Goal: Information Seeking & Learning: Learn about a topic

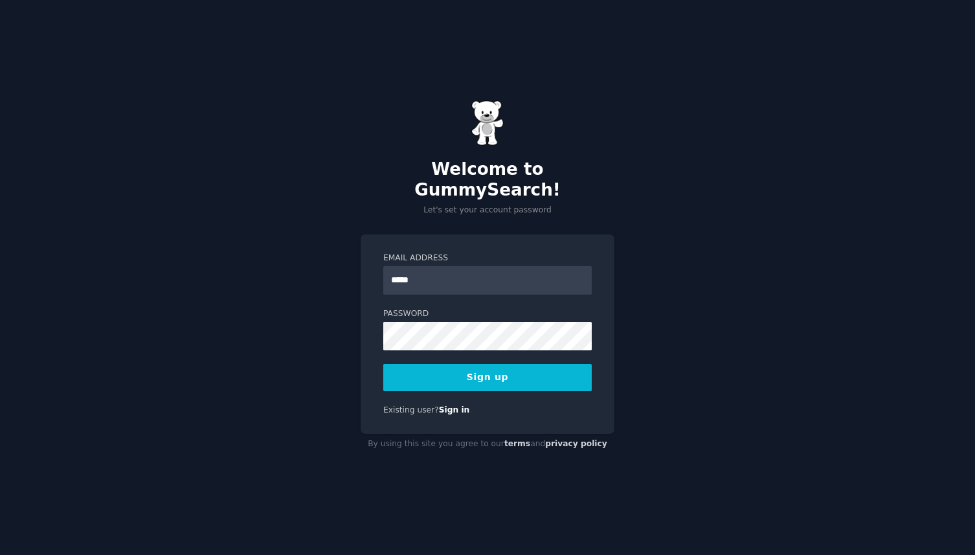
type input "**********"
click at [476, 370] on button "Sign up" at bounding box center [487, 377] width 209 height 27
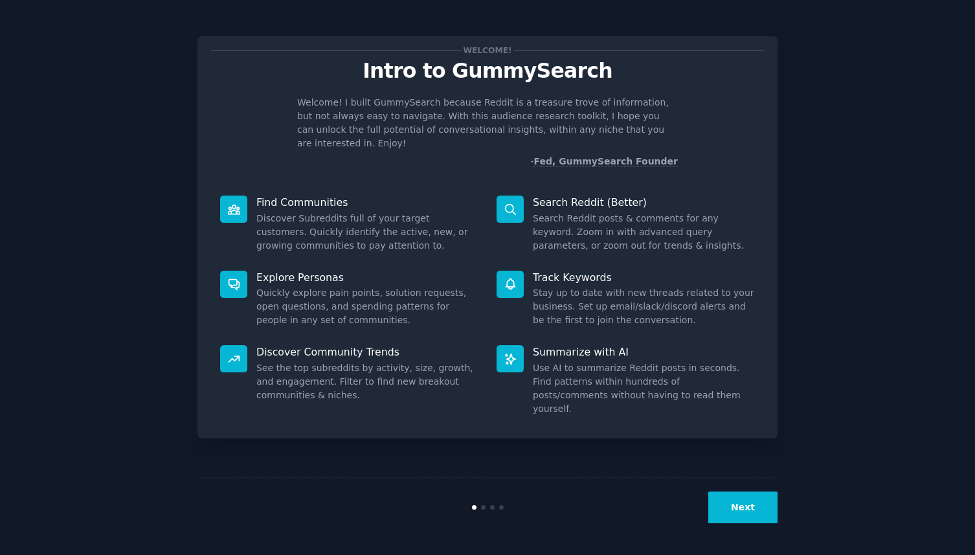
click at [746, 505] on button "Next" at bounding box center [742, 507] width 69 height 32
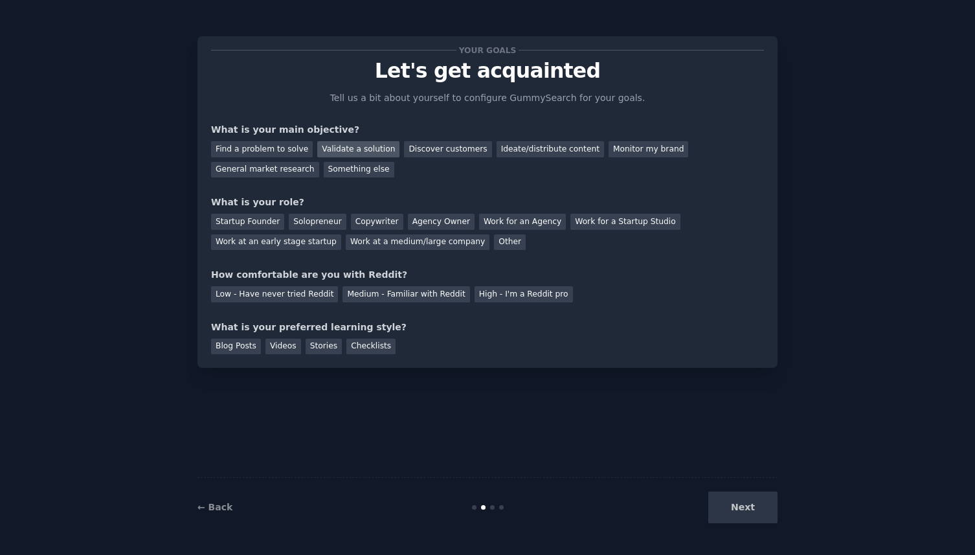
click at [352, 148] on div "Validate a solution" at bounding box center [358, 149] width 82 height 16
click at [290, 143] on div "Find a problem to solve" at bounding box center [262, 149] width 102 height 16
click at [422, 148] on div "Discover customers" at bounding box center [447, 149] width 87 height 16
click at [313, 219] on div "Solopreneur" at bounding box center [317, 222] width 57 height 16
click at [489, 293] on div "High - I'm a Reddit pro" at bounding box center [524, 294] width 98 height 16
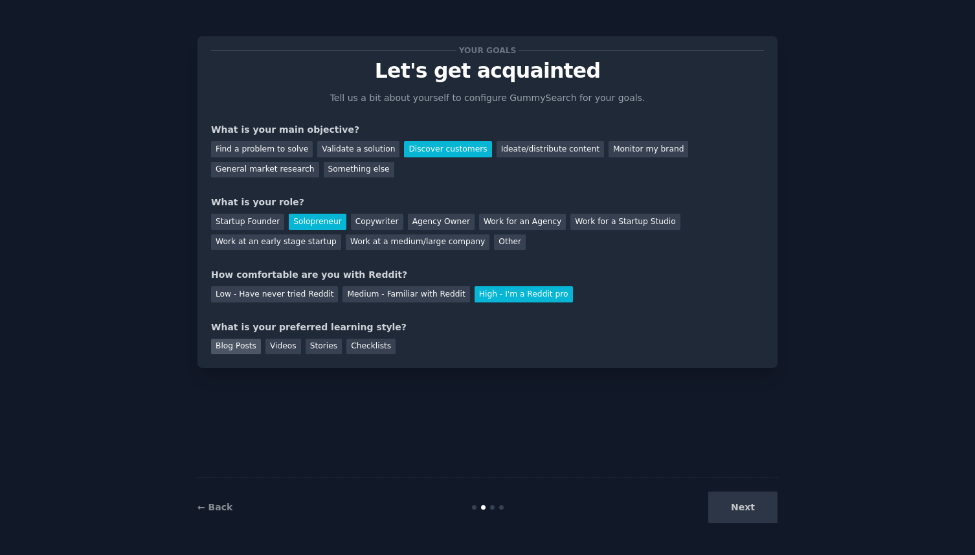
click at [231, 348] on div "Blog Posts" at bounding box center [236, 347] width 50 height 16
click at [732, 503] on button "Next" at bounding box center [742, 507] width 69 height 32
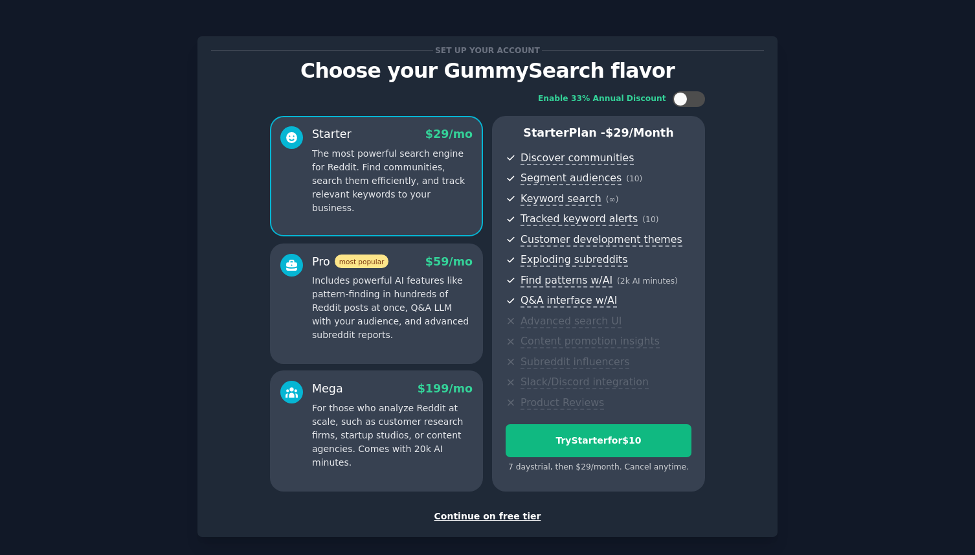
click at [422, 289] on p "Includes powerful AI features like pattern-finding in hundreds of Reddit posts …" at bounding box center [392, 308] width 161 height 68
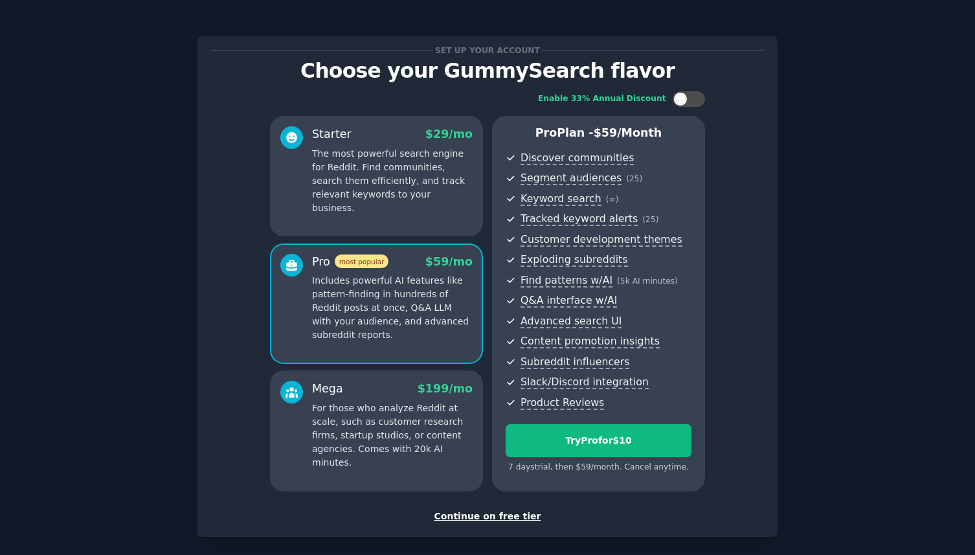
click at [423, 427] on p "For those who analyze Reddit at scale, such as customer research firms, startup…" at bounding box center [392, 435] width 161 height 68
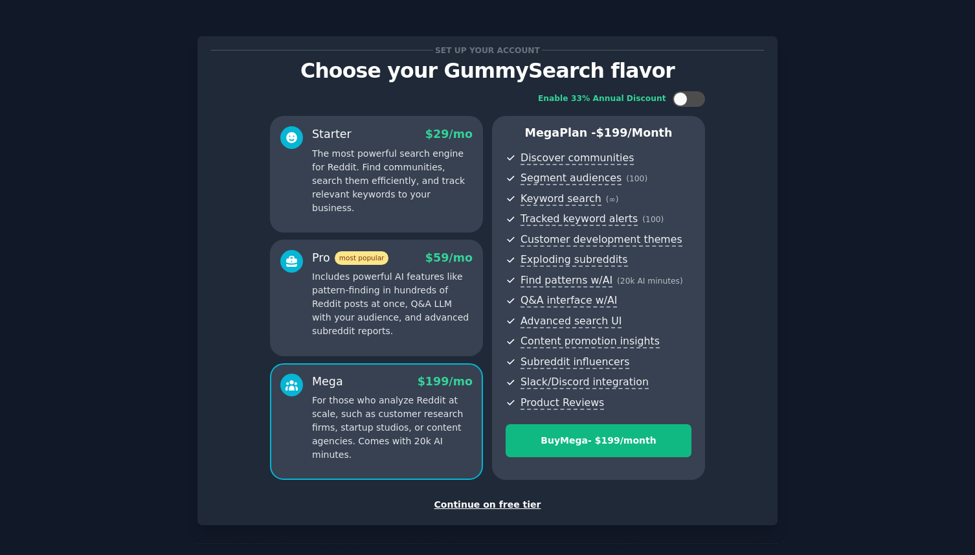
click at [401, 335] on p "Includes powerful AI features like pattern-finding in hundreds of Reddit posts …" at bounding box center [392, 304] width 161 height 68
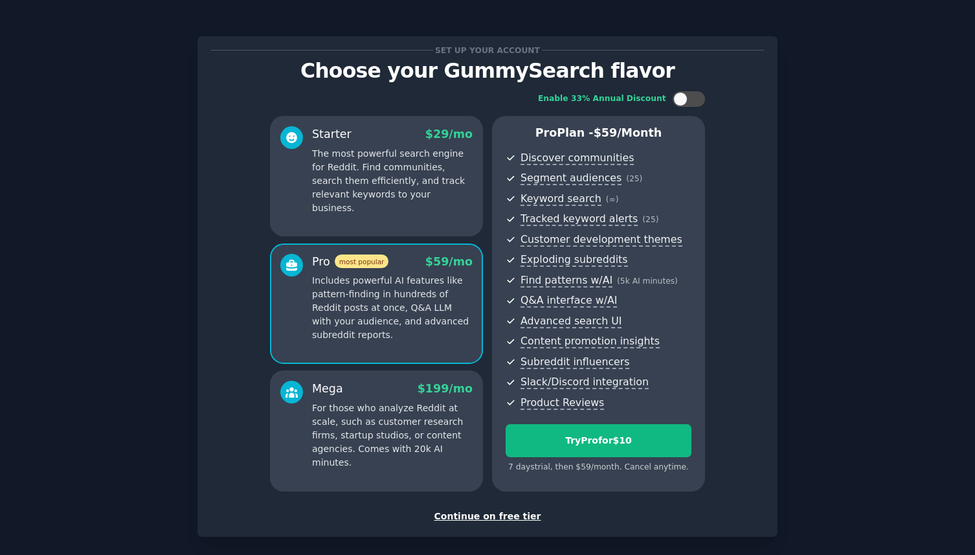
click at [398, 437] on p "For those who analyze Reddit at scale, such as customer research firms, startup…" at bounding box center [392, 435] width 161 height 68
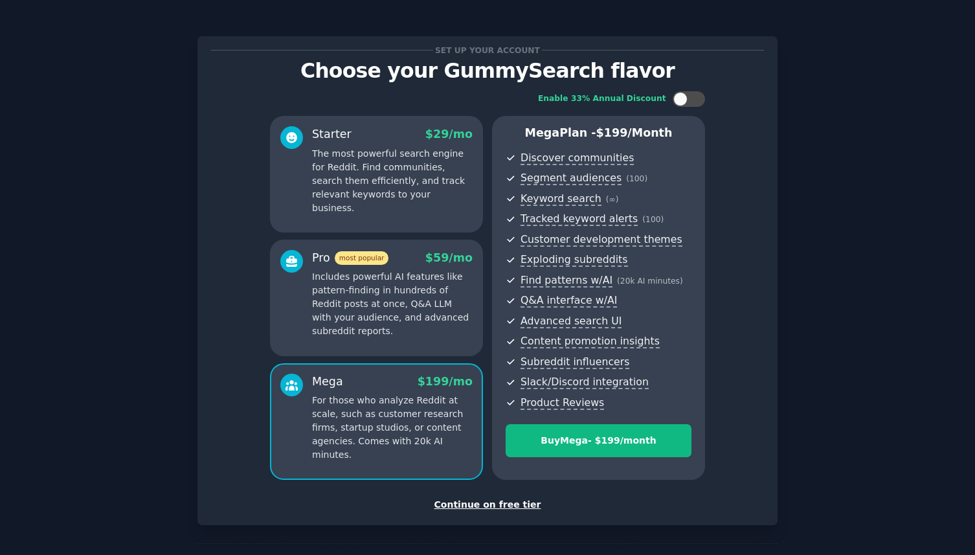
click at [388, 299] on p "Includes powerful AI features like pattern-finding in hundreds of Reddit posts …" at bounding box center [392, 304] width 161 height 68
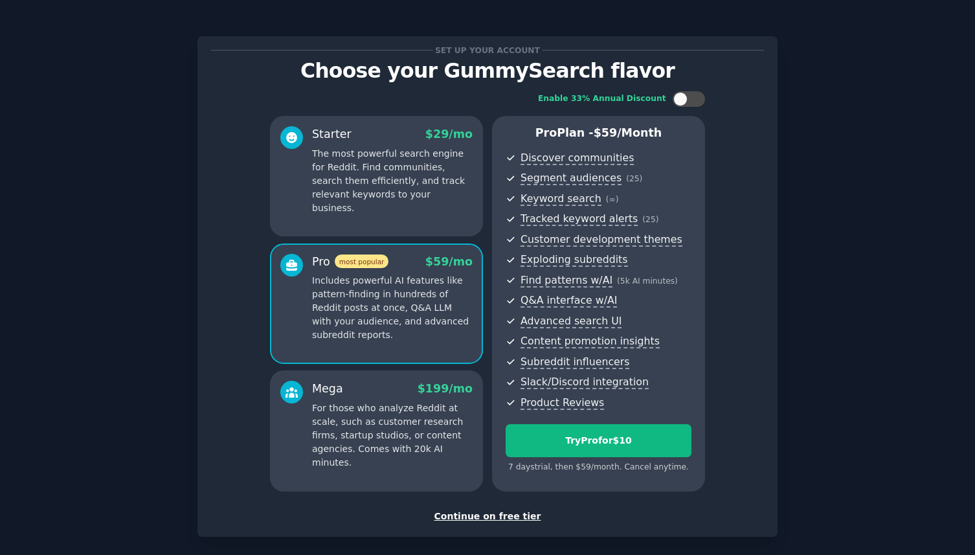
click at [436, 215] on div "Starter $ 29 /mo The most powerful search engine for Reddit. Find communities, …" at bounding box center [376, 176] width 213 height 120
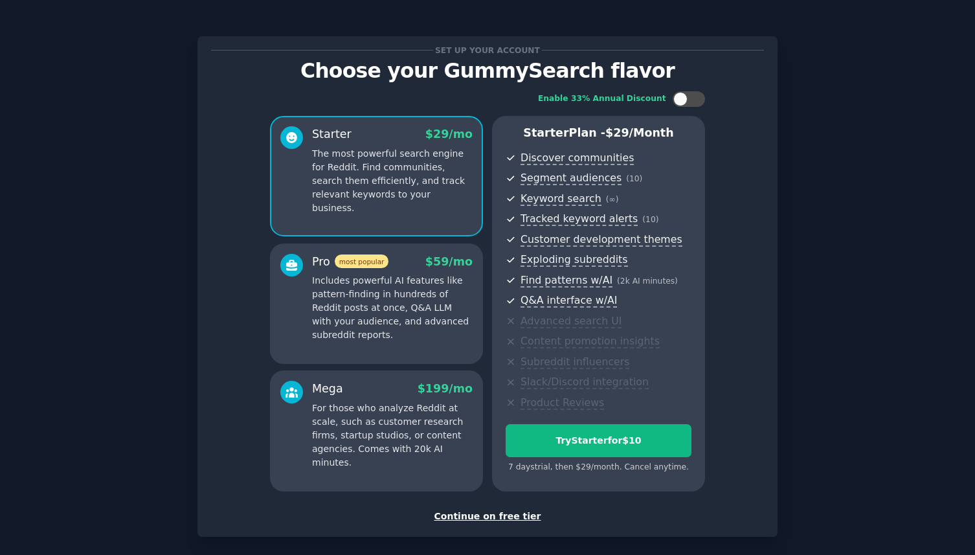
click at [434, 312] on p "Includes powerful AI features like pattern-finding in hundreds of Reddit posts …" at bounding box center [392, 308] width 161 height 68
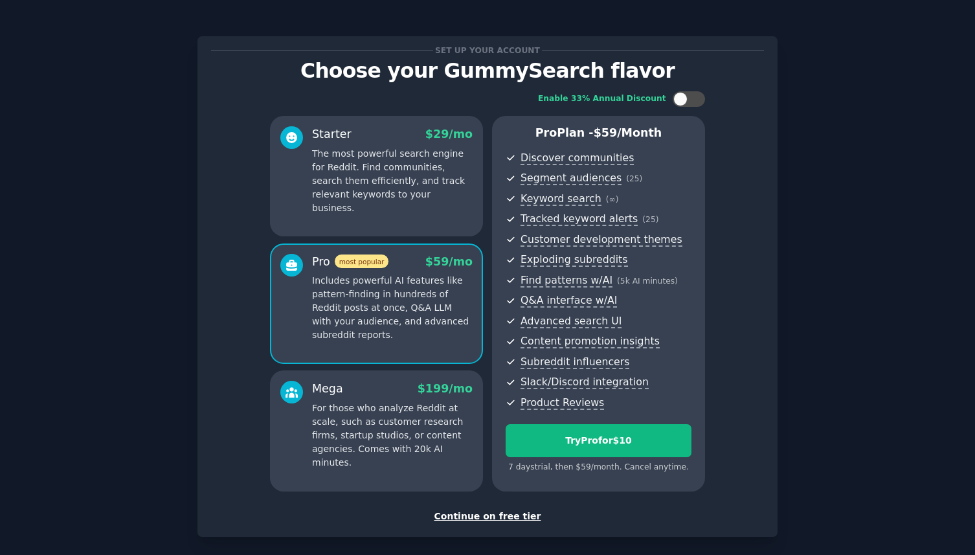
click at [437, 411] on p "For those who analyze Reddit at scale, such as customer research firms, startup…" at bounding box center [392, 435] width 161 height 68
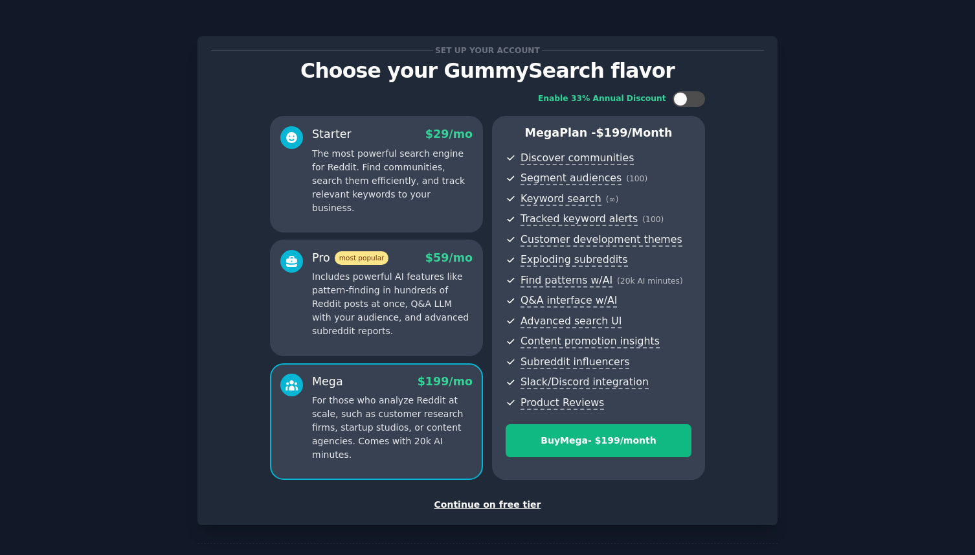
click at [438, 317] on p "Includes powerful AI features like pattern-finding in hundreds of Reddit posts …" at bounding box center [392, 304] width 161 height 68
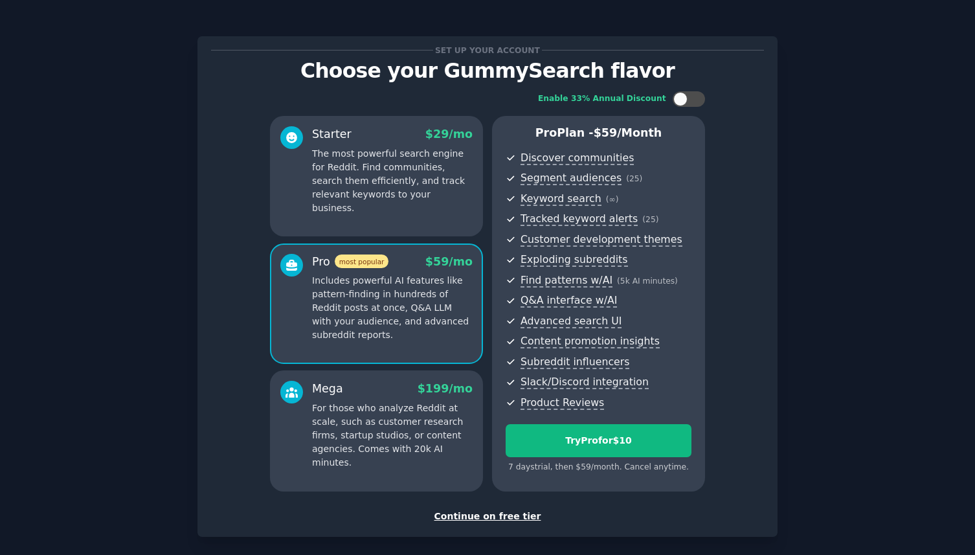
click at [434, 428] on p "For those who analyze Reddit at scale, such as customer research firms, startup…" at bounding box center [392, 435] width 161 height 68
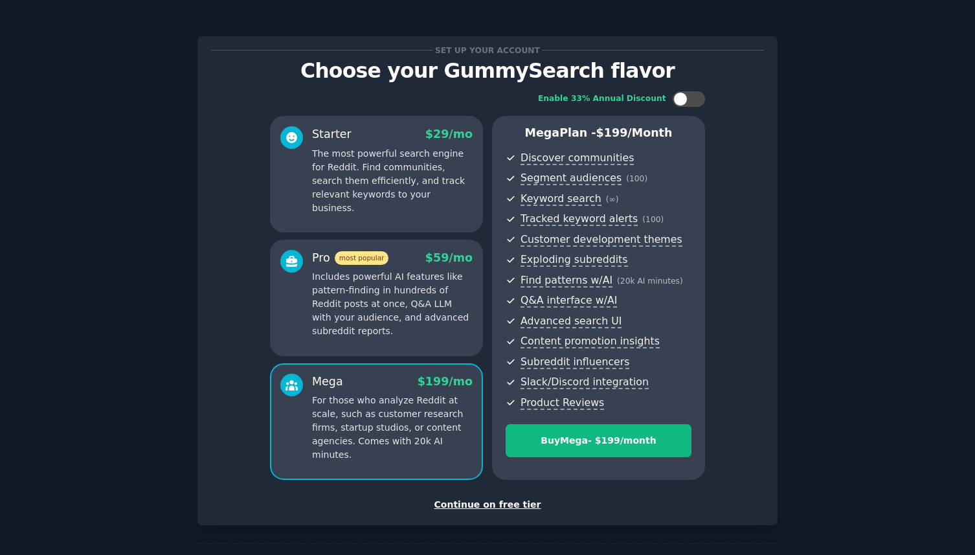
click at [433, 319] on p "Includes powerful AI features like pattern-finding in hundreds of Reddit posts …" at bounding box center [392, 304] width 161 height 68
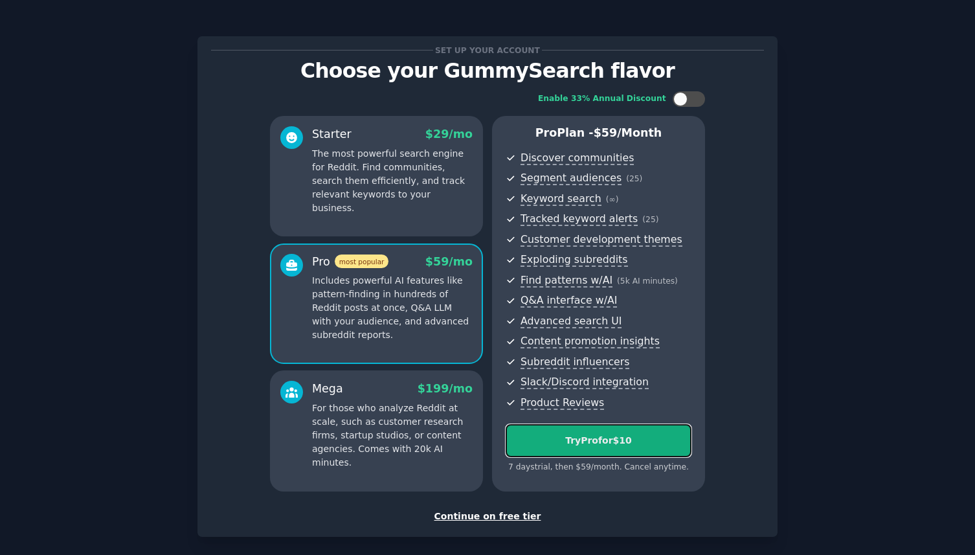
click at [532, 447] on div "Try Pro for $10" at bounding box center [598, 441] width 185 height 14
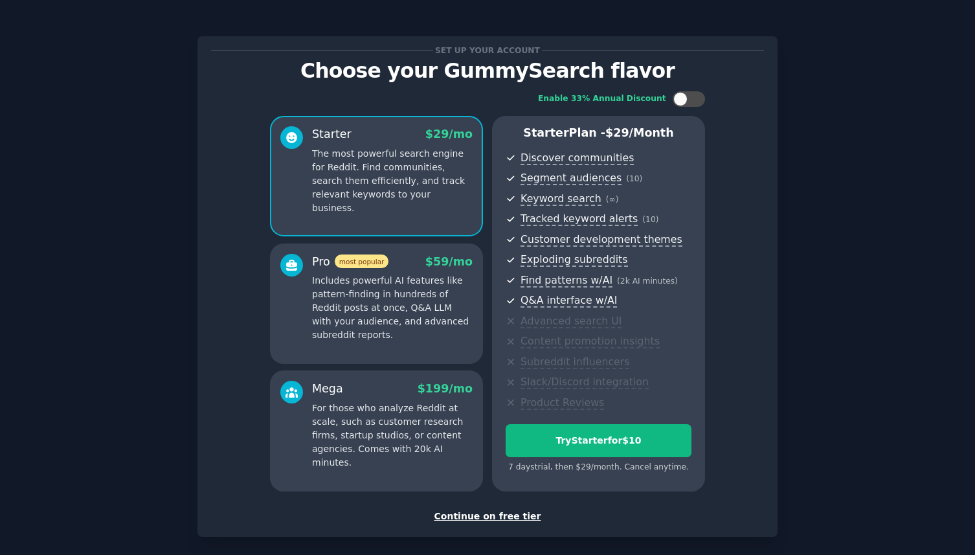
click at [379, 430] on p "For those who analyze Reddit at scale, such as customer research firms, startup…" at bounding box center [392, 435] width 161 height 68
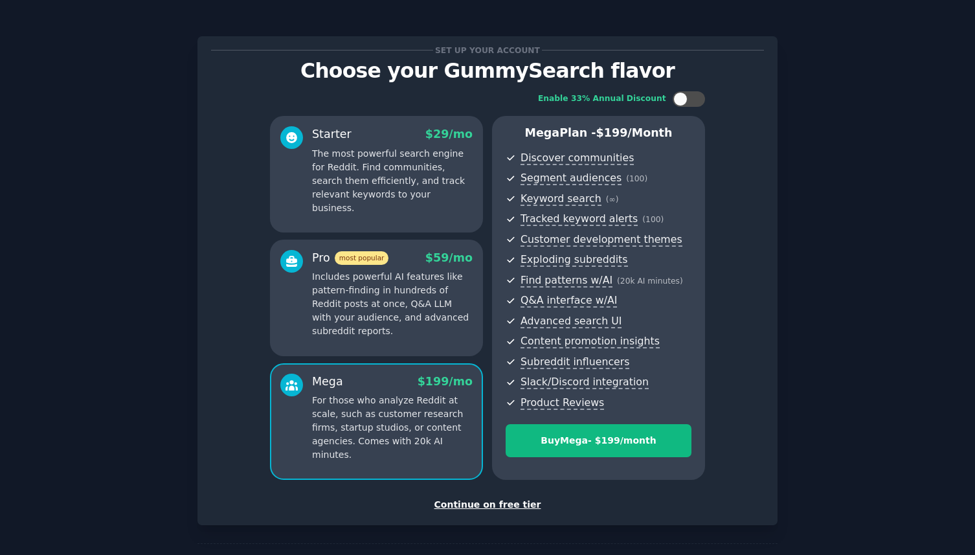
click at [366, 278] on p "Includes powerful AI features like pattern-finding in hundreds of Reddit posts …" at bounding box center [392, 304] width 161 height 68
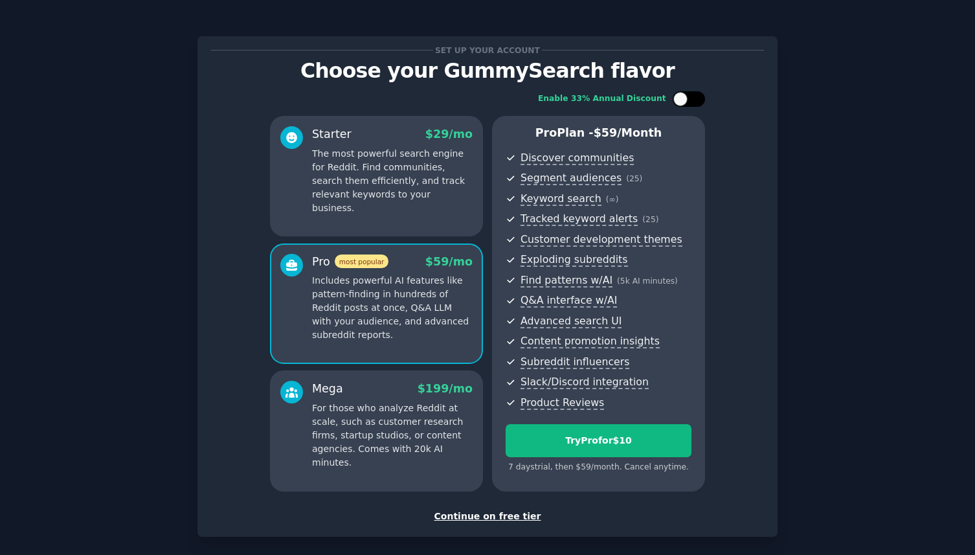
click at [686, 100] on div at bounding box center [689, 99] width 32 height 16
checkbox input "false"
click at [761, 308] on div "Enable 33% Annual Discount Starter $ 29 /mo The most powerful search engine for…" at bounding box center [487, 291] width 553 height 418
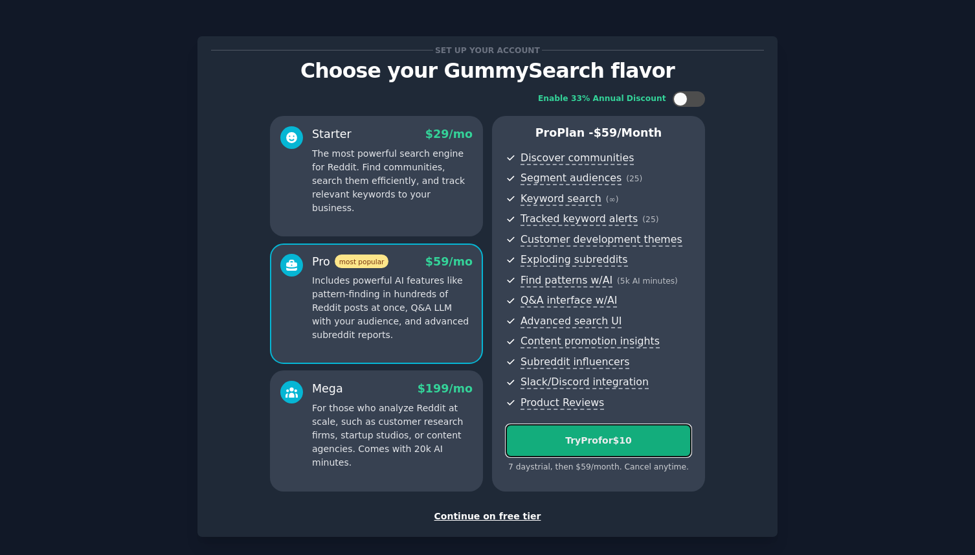
click at [517, 440] on div "Try Pro for $10" at bounding box center [598, 441] width 185 height 14
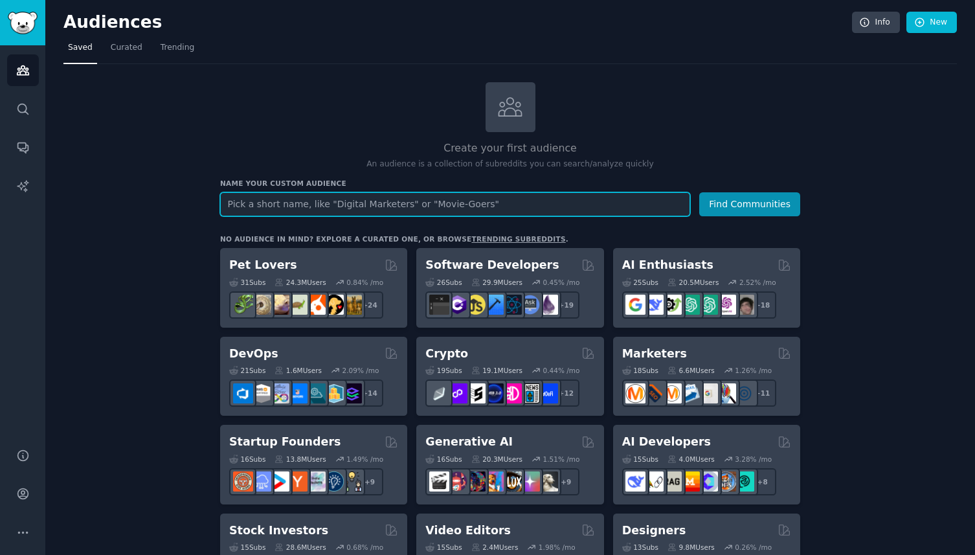
click at [262, 208] on input "text" at bounding box center [455, 204] width 470 height 24
type input "S"
type input "P"
type input "Solopreneurs"
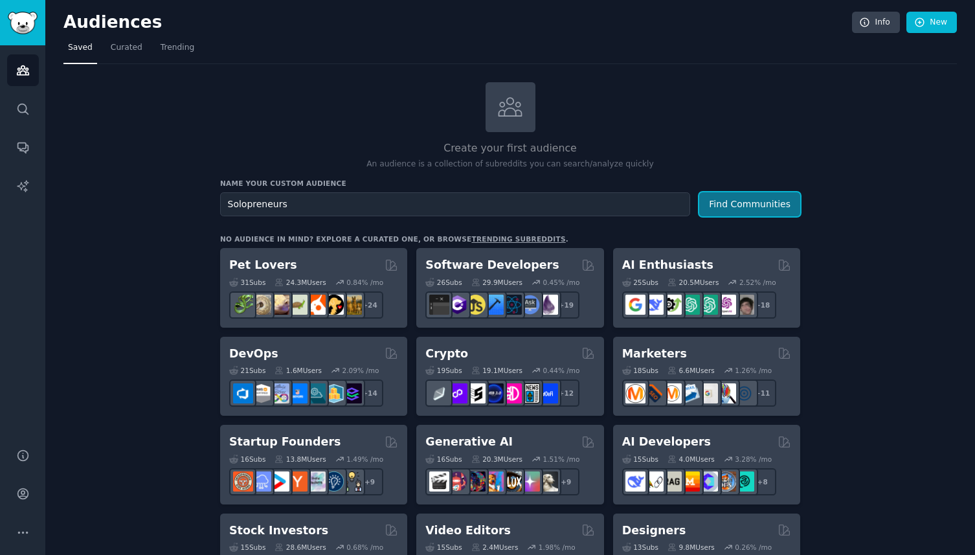
click at [733, 206] on button "Find Communities" at bounding box center [749, 204] width 101 height 24
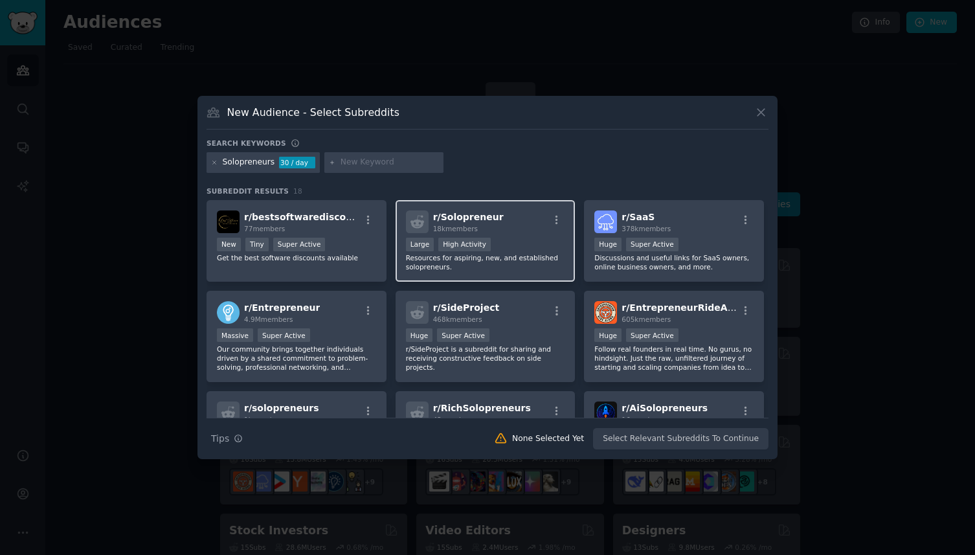
click at [459, 217] on span "r/ Solopreneur" at bounding box center [468, 217] width 71 height 10
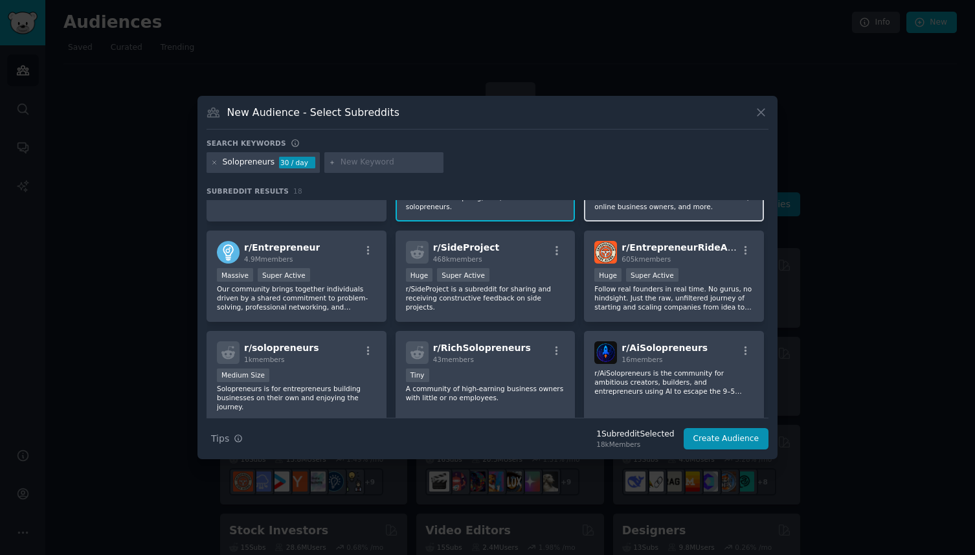
scroll to position [62, 0]
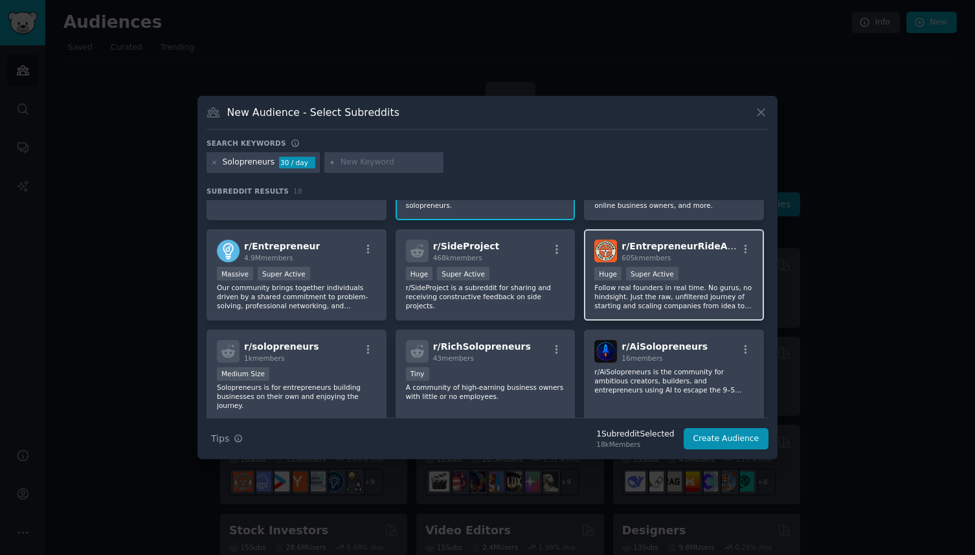
click at [641, 263] on div "r/ EntrepreneurRideAlong 605k members Huge Super Active Follow real founders in…" at bounding box center [674, 274] width 180 height 91
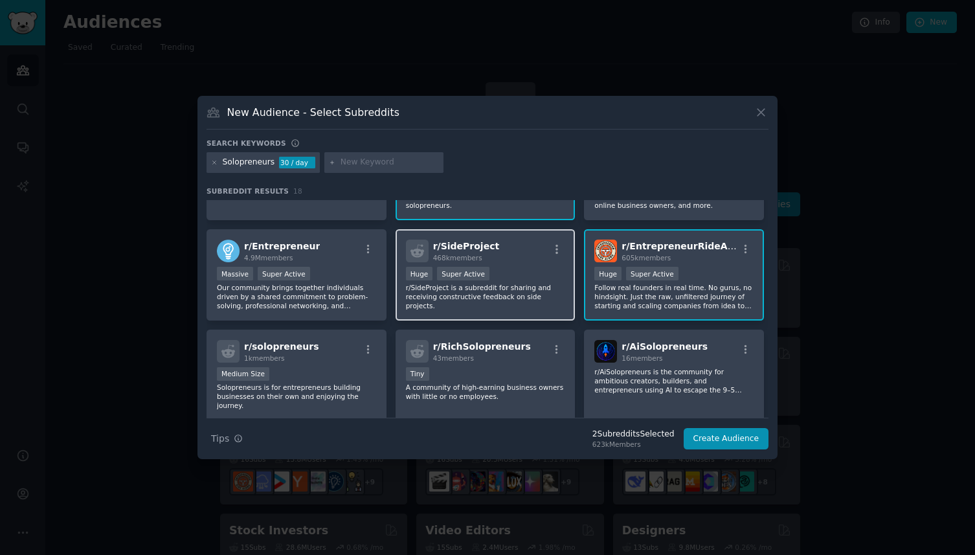
click at [536, 289] on p "r/SideProject is a subreddit for sharing and receiving constructive feedback on…" at bounding box center [485, 296] width 159 height 27
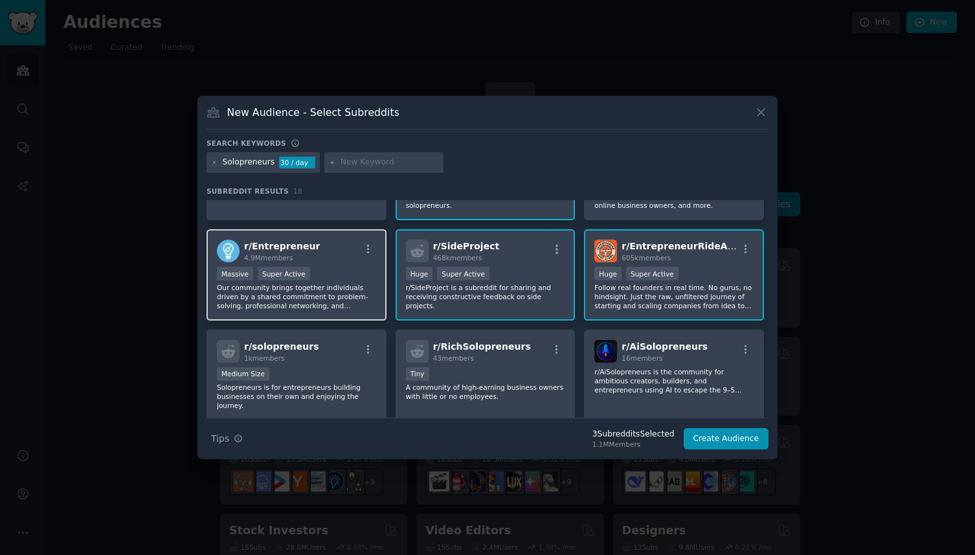
click at [348, 259] on div "r/ Entrepreneur 4.9M members" at bounding box center [296, 251] width 159 height 23
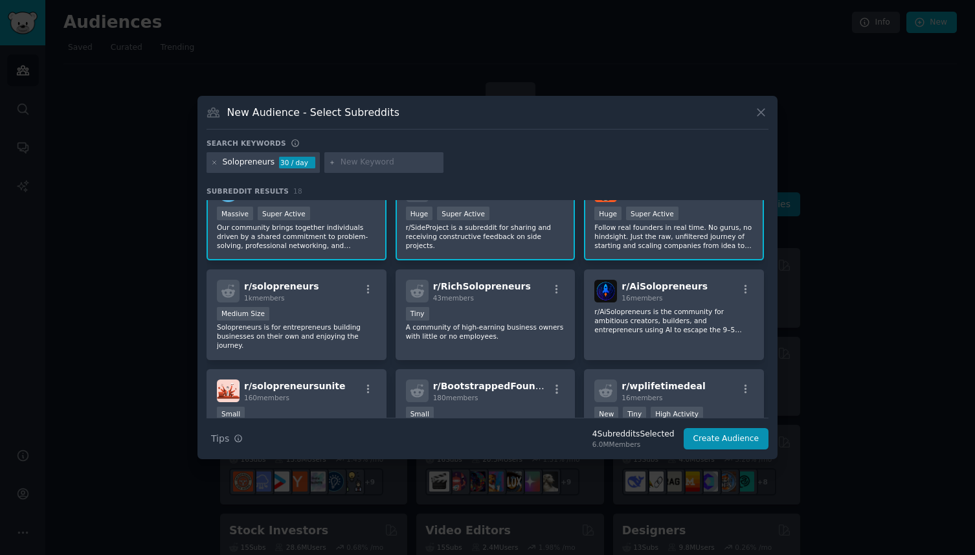
scroll to position [126, 0]
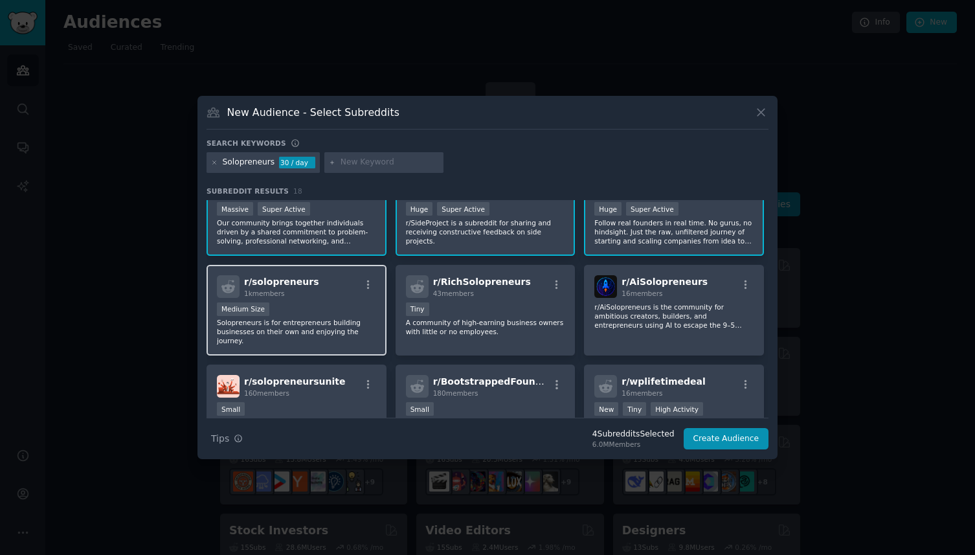
click at [291, 302] on div "Medium Size" at bounding box center [296, 310] width 159 height 16
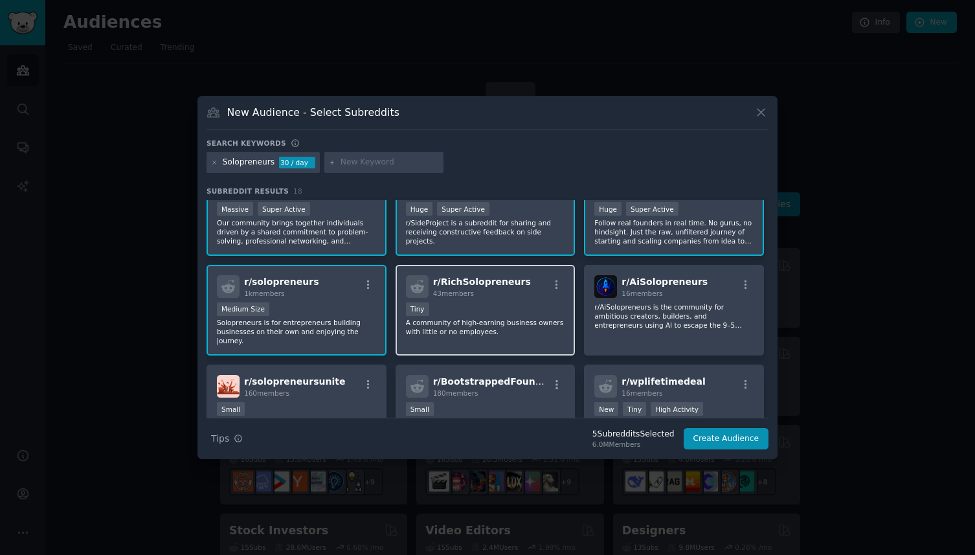
click at [474, 291] on div "43 members" at bounding box center [482, 293] width 98 height 9
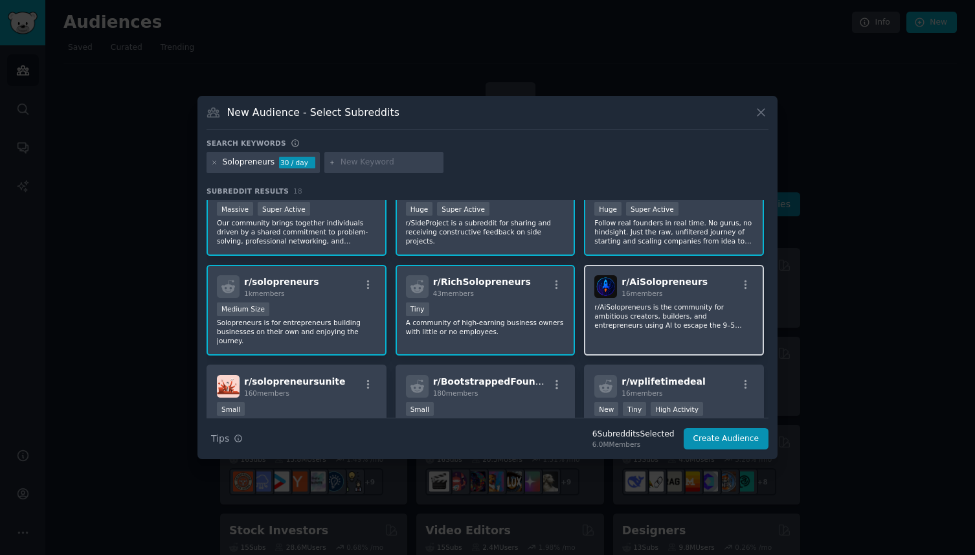
click at [657, 299] on div "r/ AiSolopreneurs 16 members r/AiSolopreneurs is the community for ambitious cr…" at bounding box center [674, 310] width 180 height 91
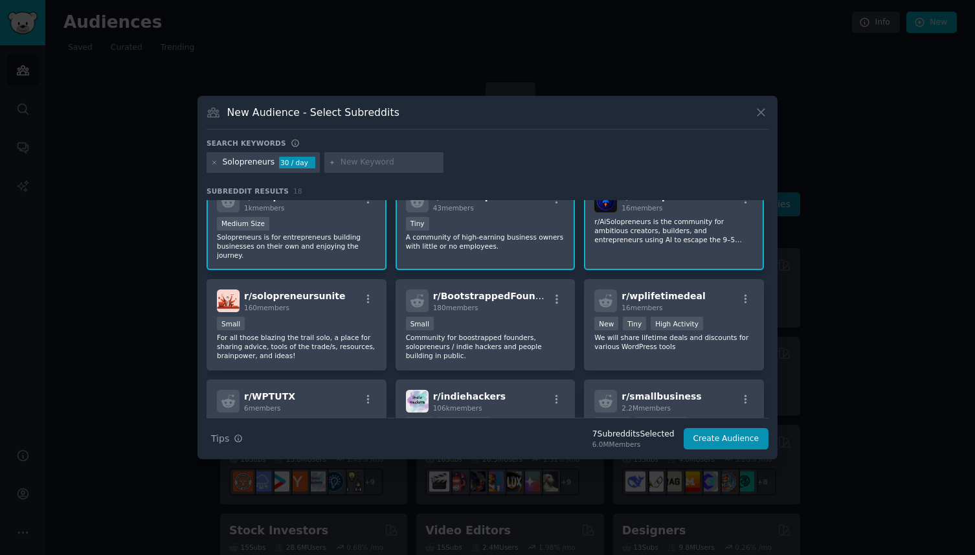
scroll to position [215, 0]
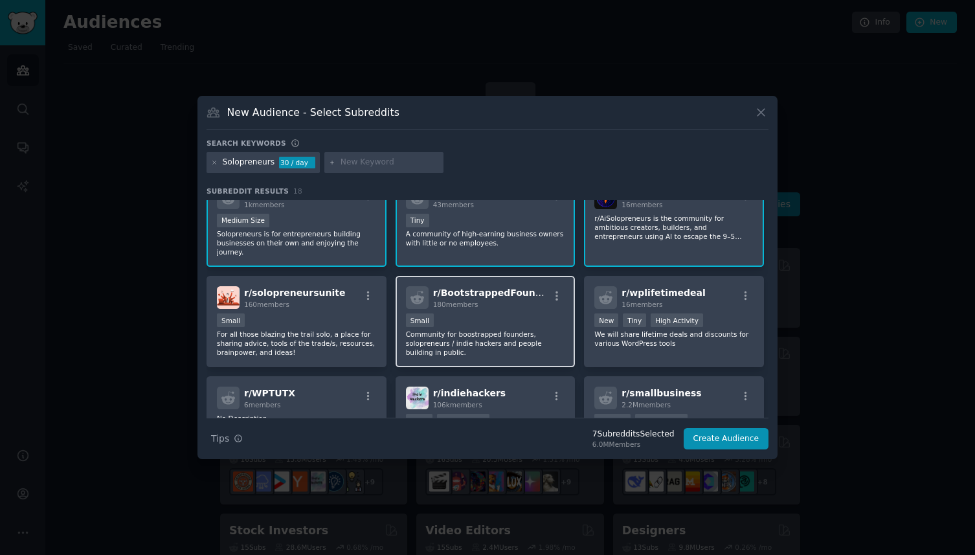
click at [488, 315] on div "Small" at bounding box center [485, 321] width 159 height 16
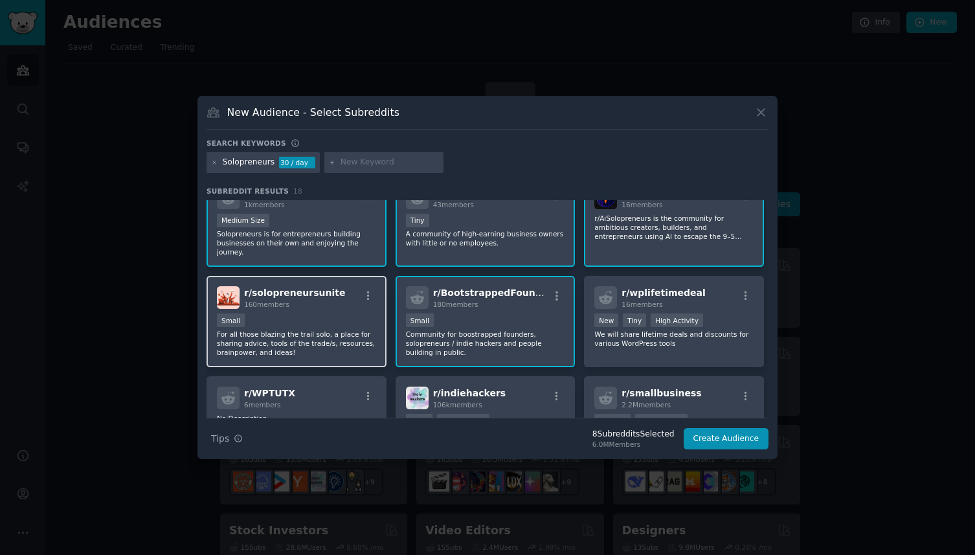
click at [326, 321] on div "Small" at bounding box center [296, 321] width 159 height 16
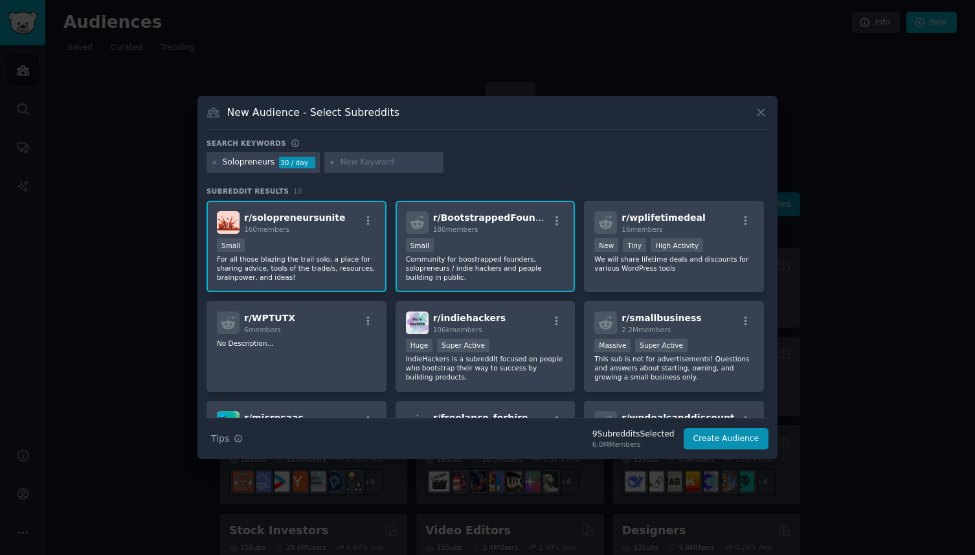
scroll to position [295, 0]
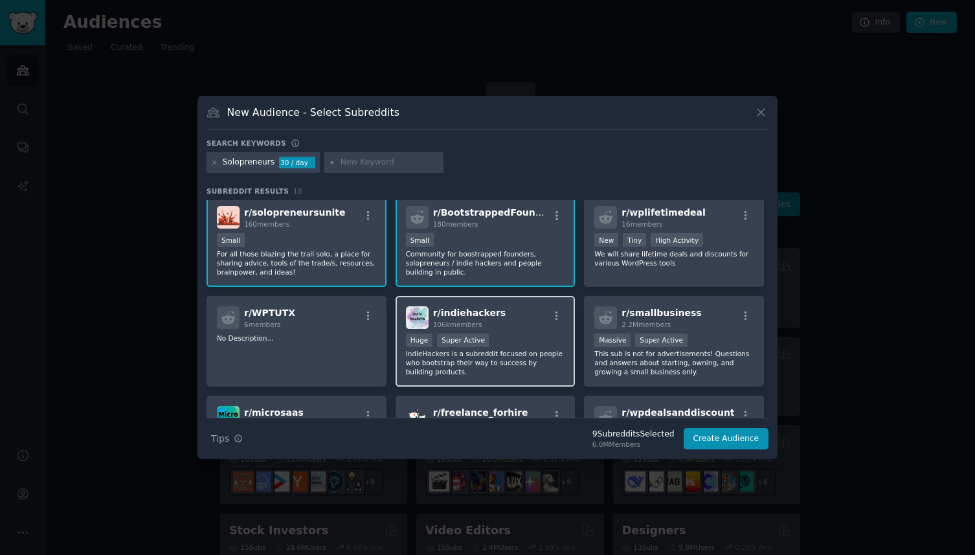
click at [522, 344] on div ">= 95th percentile for submissions / day Huge Super Active" at bounding box center [485, 341] width 159 height 16
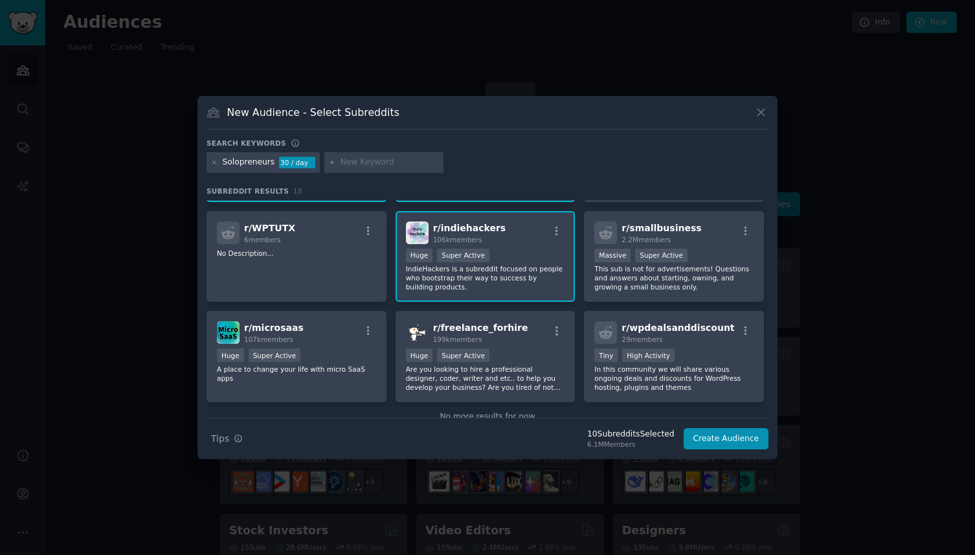
scroll to position [386, 0]
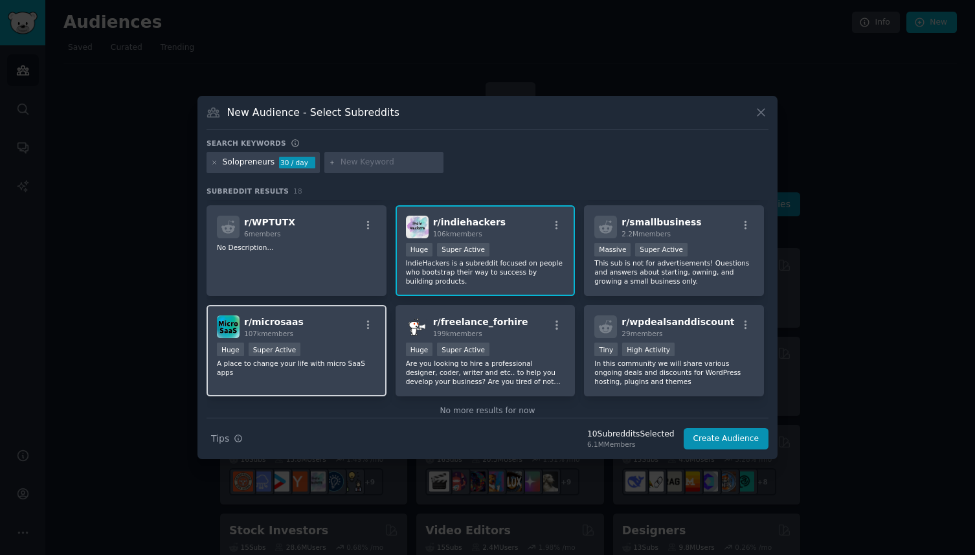
click at [346, 336] on div "r/ microsaas 107k members" at bounding box center [296, 326] width 159 height 23
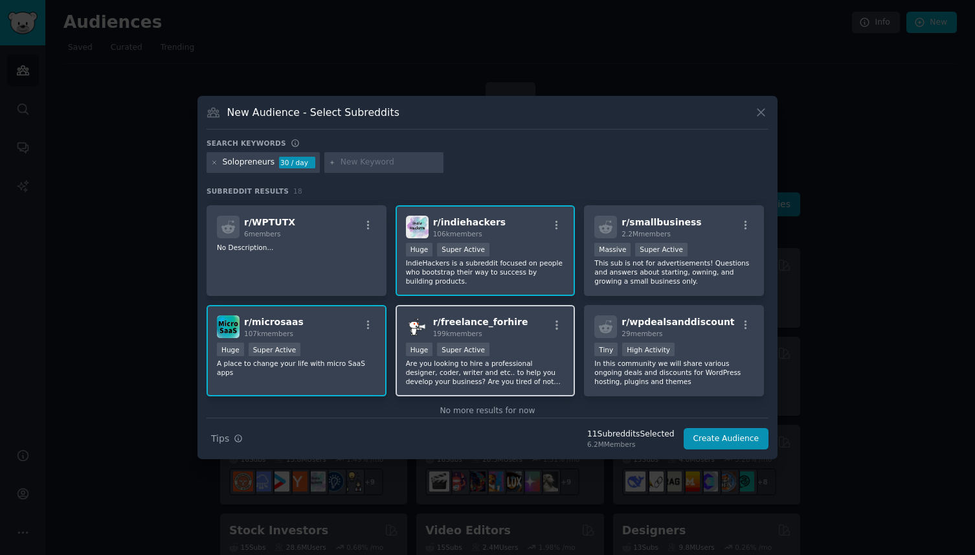
scroll to position [410, 0]
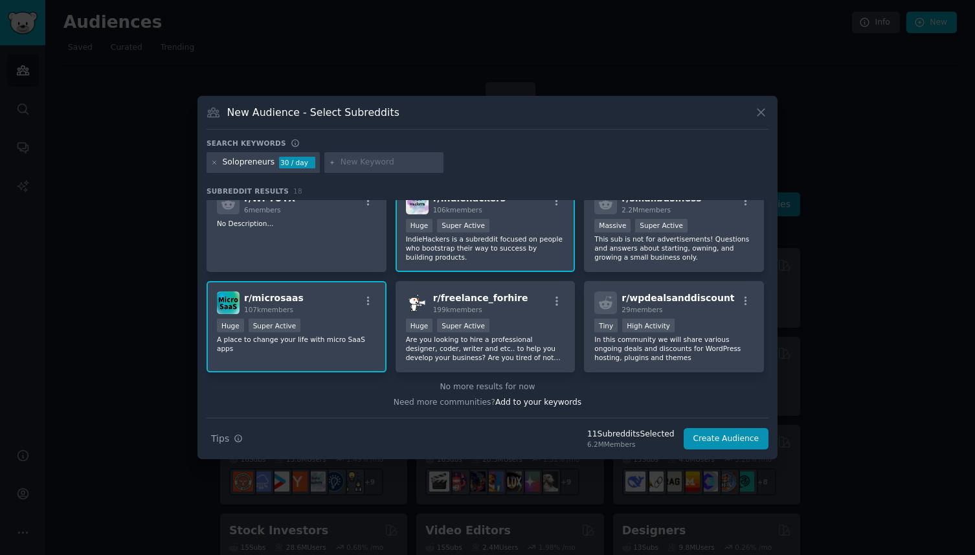
click at [376, 164] on input "text" at bounding box center [390, 163] width 98 height 12
type input "portfolio career"
click at [330, 163] on icon at bounding box center [332, 162] width 7 height 7
click at [405, 157] on input "portfolio career" at bounding box center [390, 163] width 98 height 12
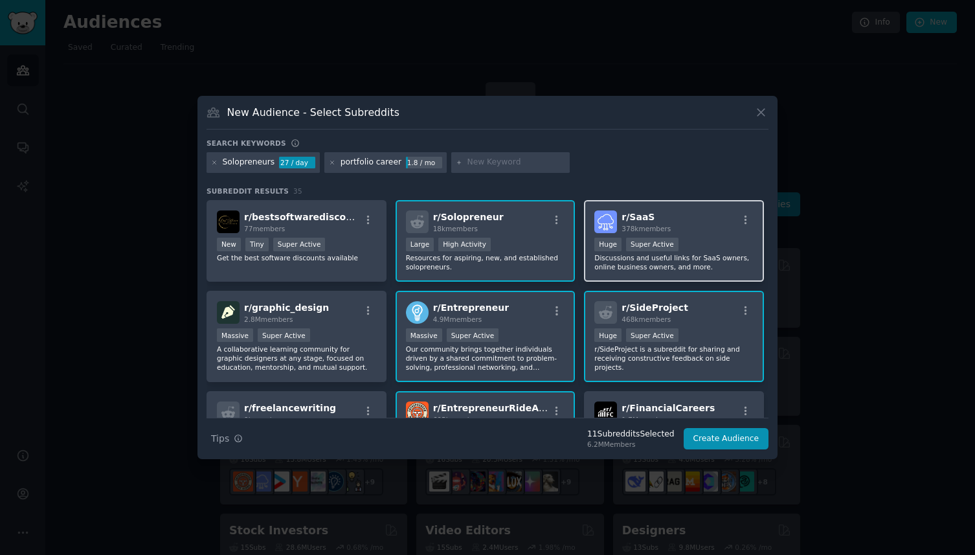
click at [701, 234] on div "r/ SaaS 378k members >= 95th percentile for submissions / day Huge Super Active…" at bounding box center [674, 241] width 180 height 82
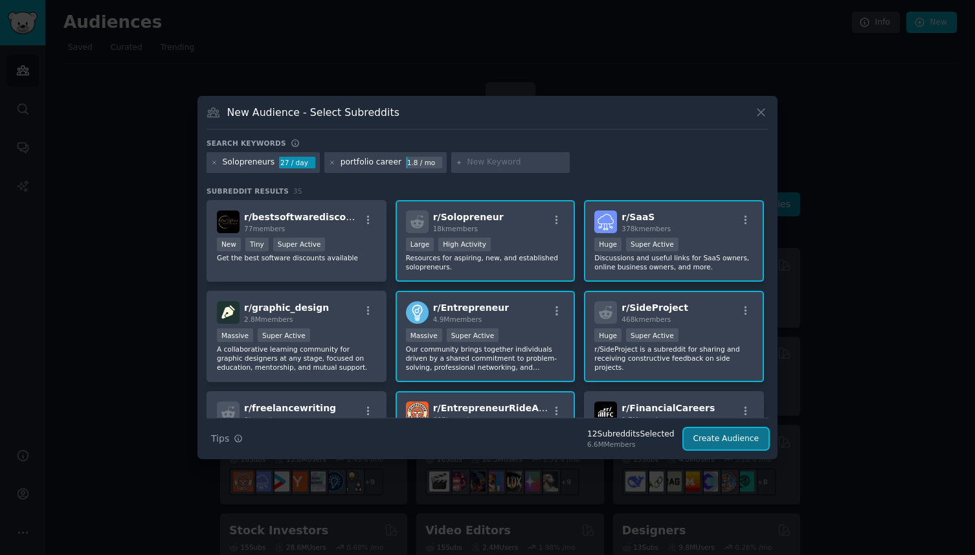
click at [721, 443] on button "Create Audience" at bounding box center [726, 439] width 85 height 22
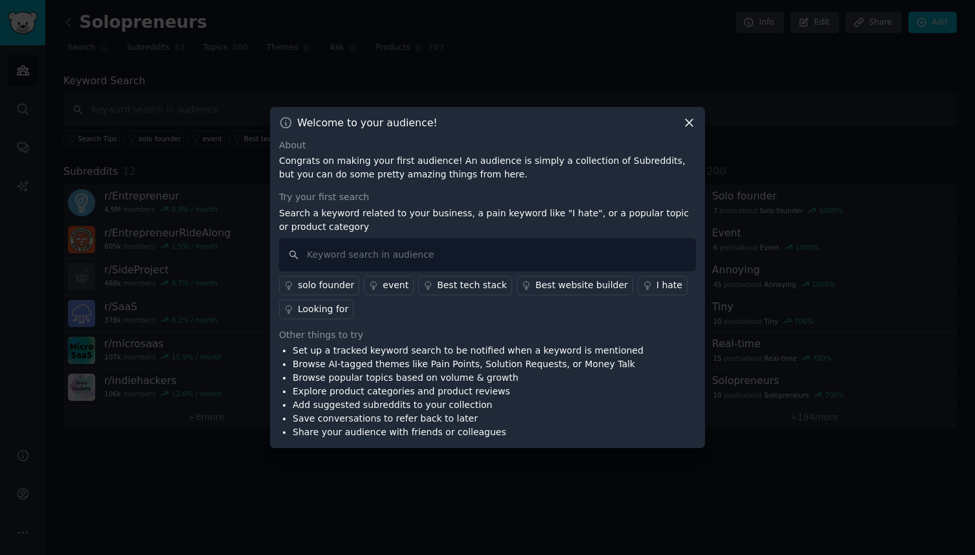
click at [317, 305] on div "Looking for" at bounding box center [323, 309] width 51 height 14
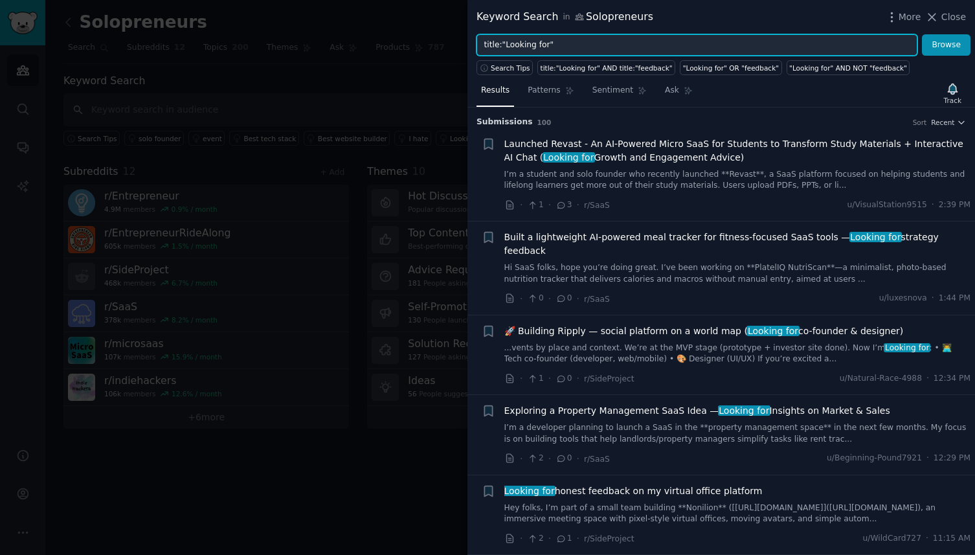
click at [569, 40] on input "title:"Looking for"" at bounding box center [697, 45] width 441 height 22
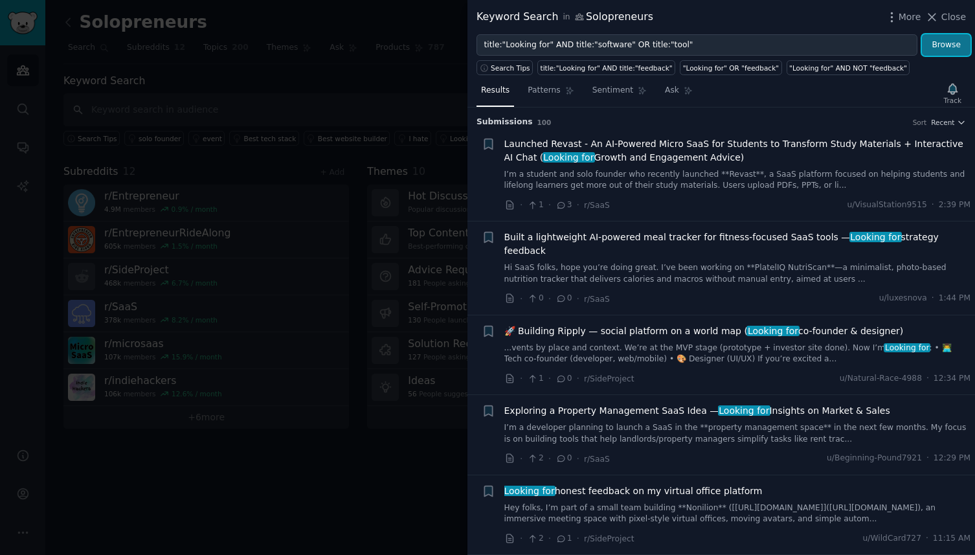
click at [938, 49] on button "Browse" at bounding box center [946, 45] width 49 height 22
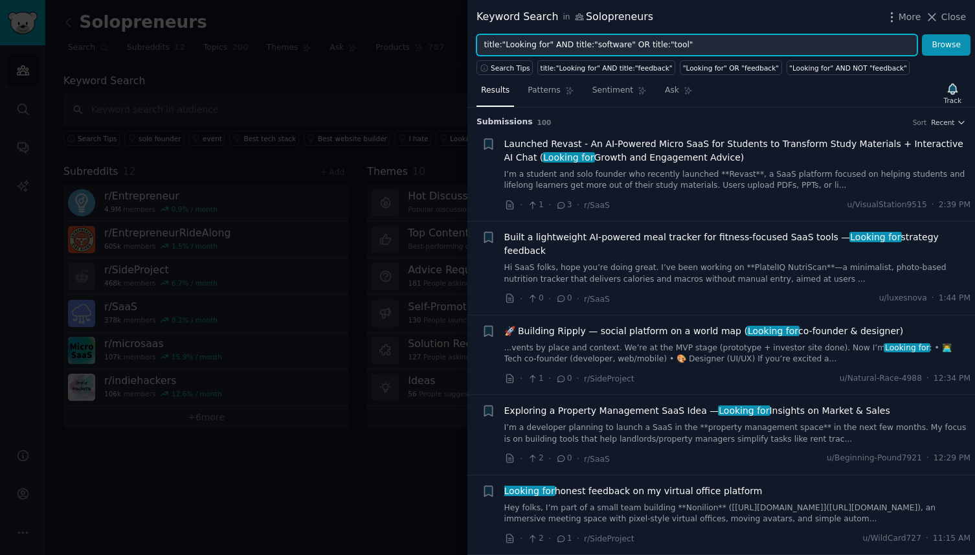
click at [701, 49] on input "title:"Looking for" AND title:"software" OR title:"tool"" at bounding box center [697, 45] width 441 height 22
type input "title:"Looking for" AND title:"software" OR title:"tool" AND NOT:"feedback""
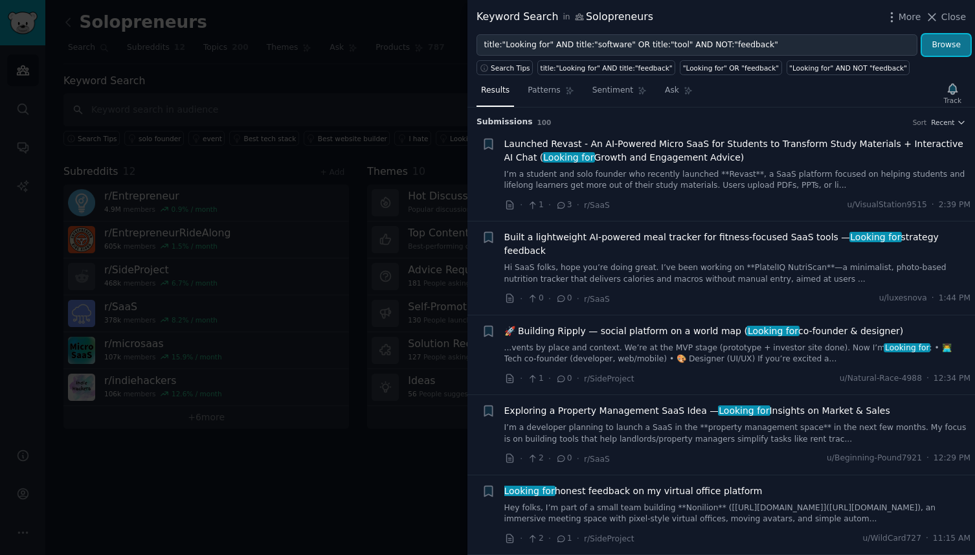
click at [943, 52] on button "Browse" at bounding box center [946, 45] width 49 height 22
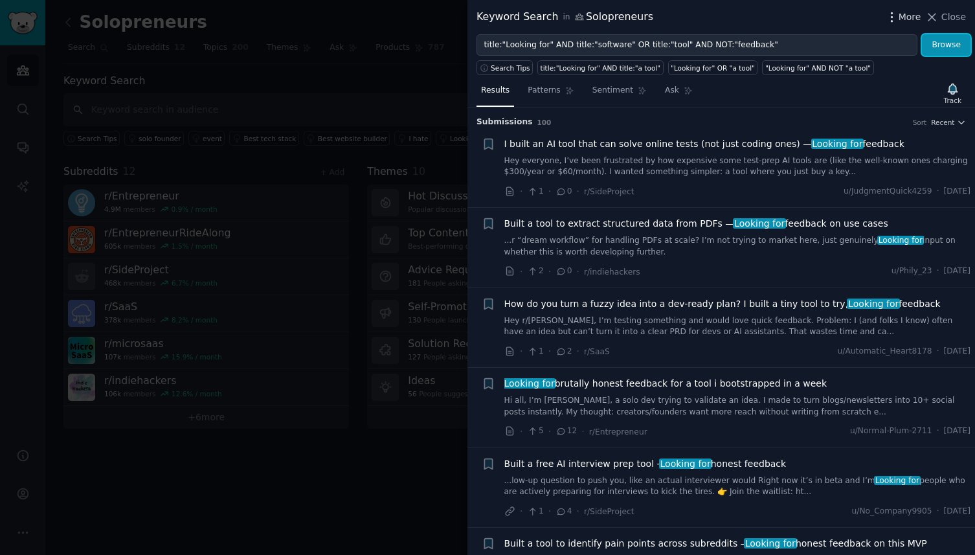
click at [894, 18] on icon "button" at bounding box center [892, 17] width 14 height 14
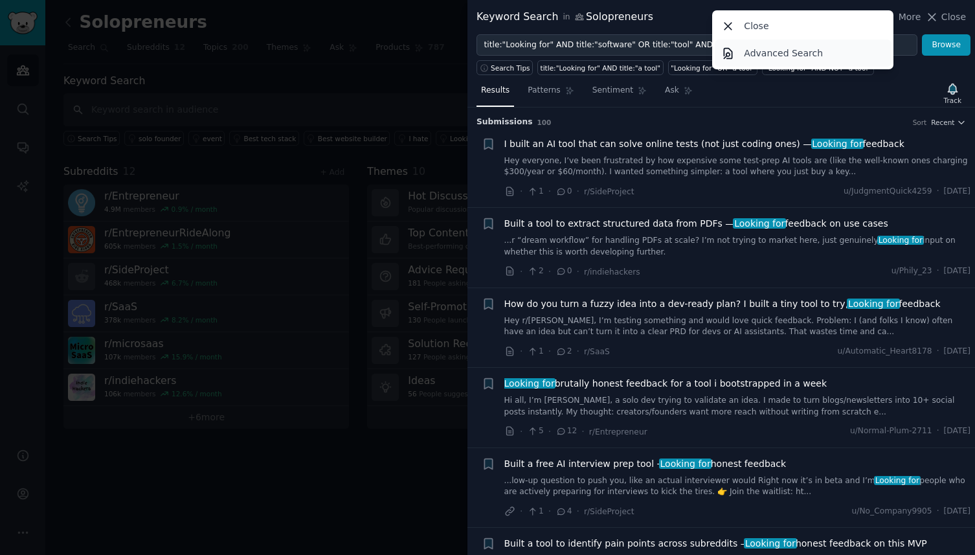
click at [802, 48] on p "Advanced Search" at bounding box center [783, 54] width 79 height 14
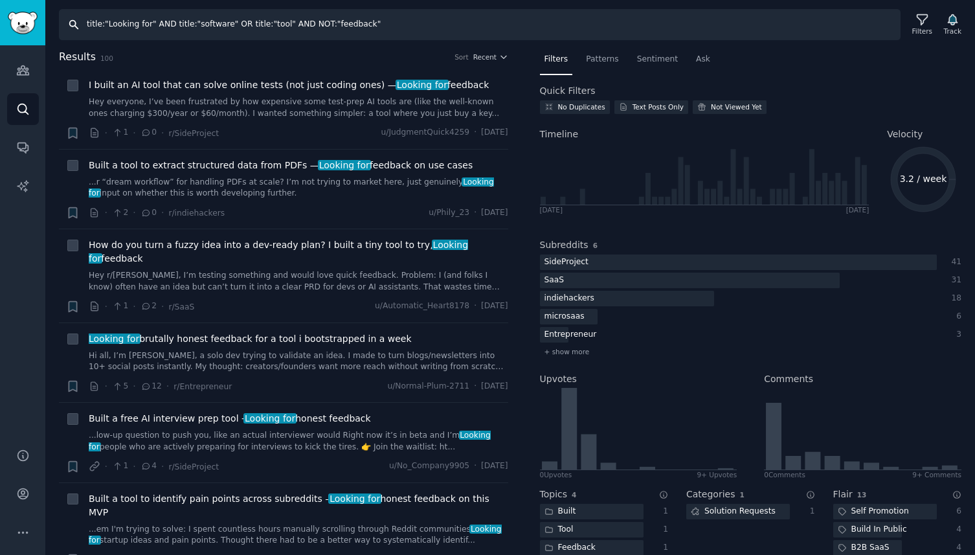
click at [221, 12] on input "title:"Looking for" AND title:"software" OR title:"tool" AND NOT:"feedback"" at bounding box center [480, 24] width 842 height 31
click at [409, 23] on input "title:"Looking for" AND title:"software" OR title:"tool" AND NOT:"feedback"" at bounding box center [480, 24] width 842 height 31
click at [922, 23] on icon at bounding box center [922, 20] width 10 height 10
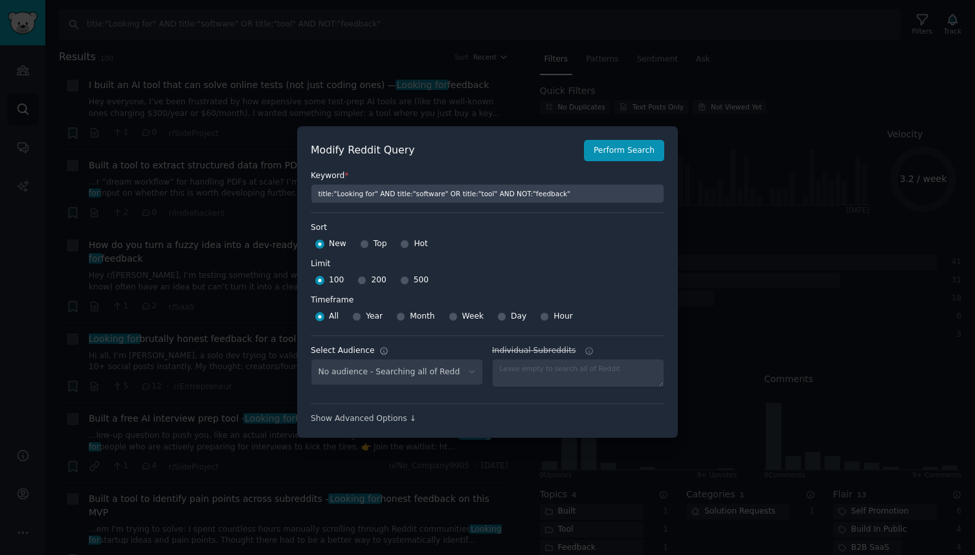
select select "7cd5381bd2"
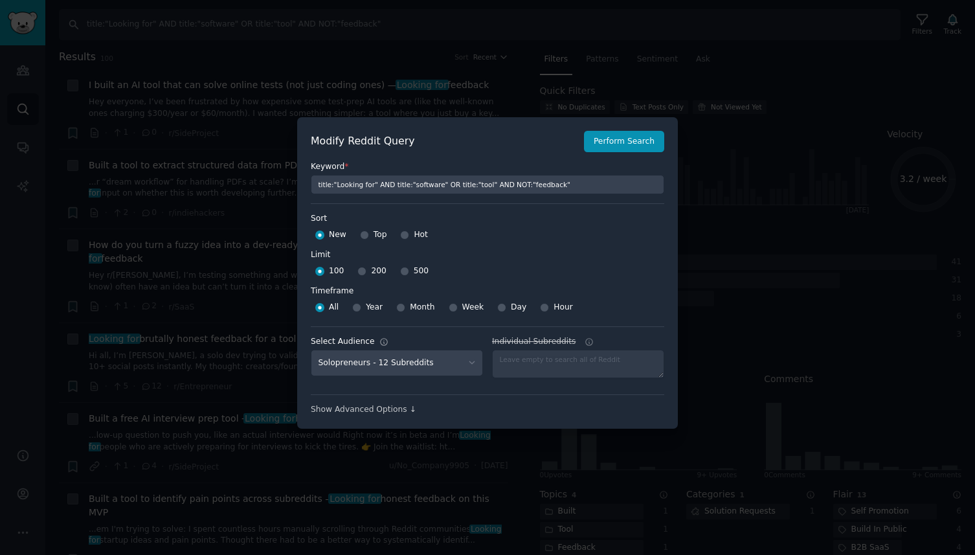
click at [435, 85] on div at bounding box center [487, 277] width 975 height 555
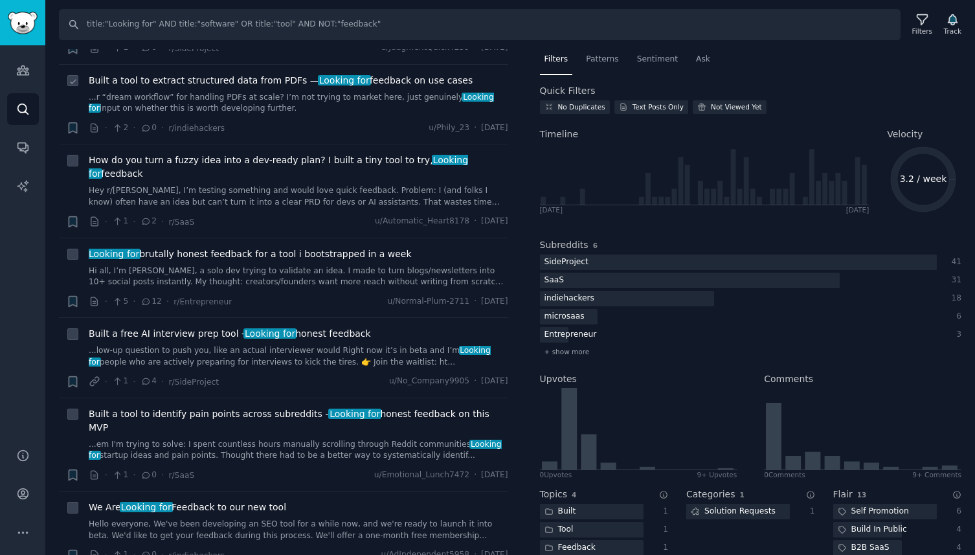
scroll to position [0, 0]
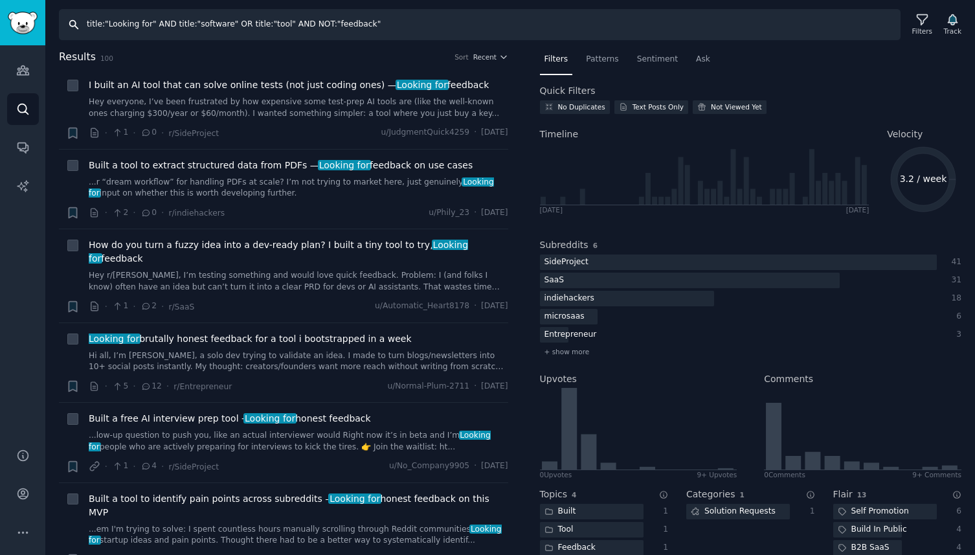
drag, startPoint x: 288, startPoint y: 25, endPoint x: 158, endPoint y: 28, distance: 129.5
click at [158, 28] on input "title:"Looking for" AND title:"software" OR title:"tool" AND NOT:"feedback"" at bounding box center [480, 24] width 842 height 31
click at [254, 25] on input "title:"Looking for" AND NOT:"feedback"" at bounding box center [480, 24] width 842 height 31
type input "title:"Looking for" AND NOT:"feedback""
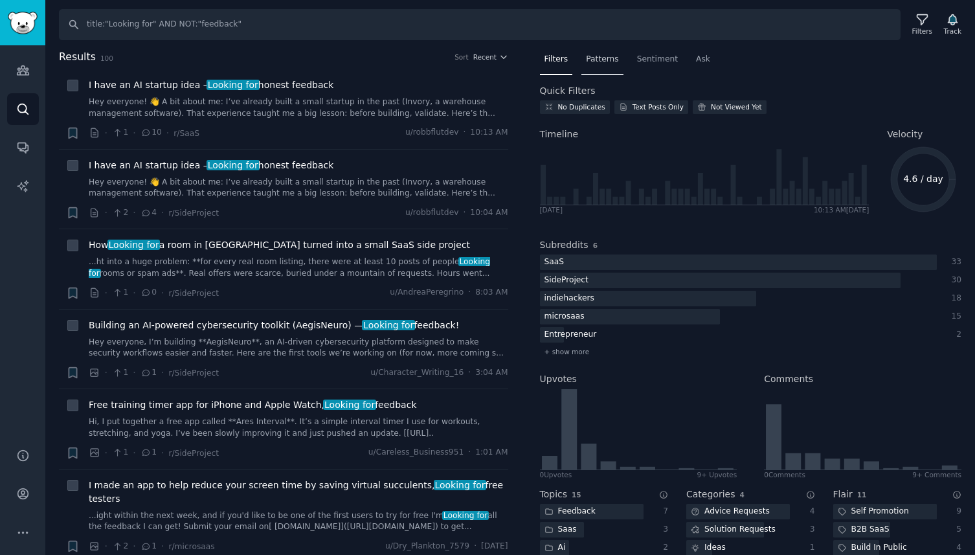
click at [602, 57] on span "Patterns" at bounding box center [602, 60] width 32 height 12
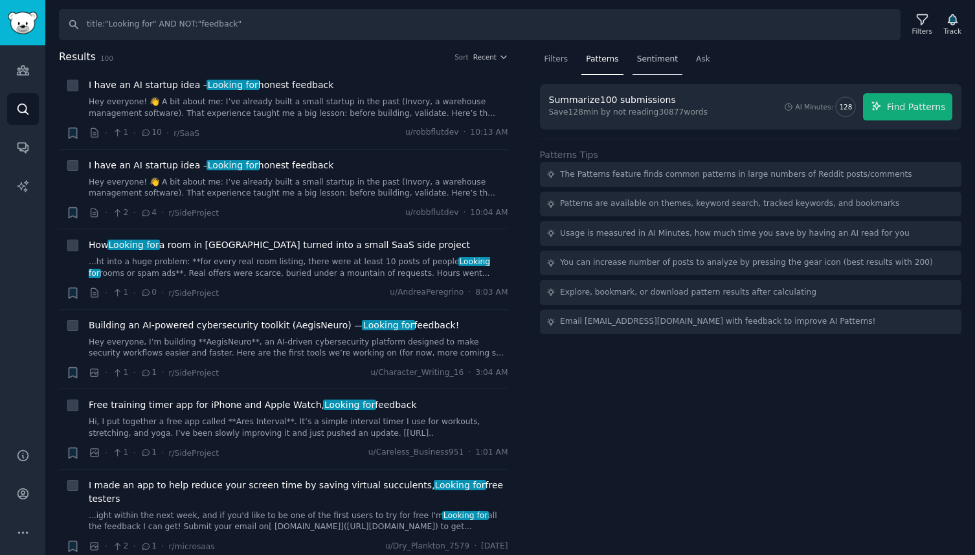
click at [659, 63] on span "Sentiment" at bounding box center [657, 60] width 41 height 12
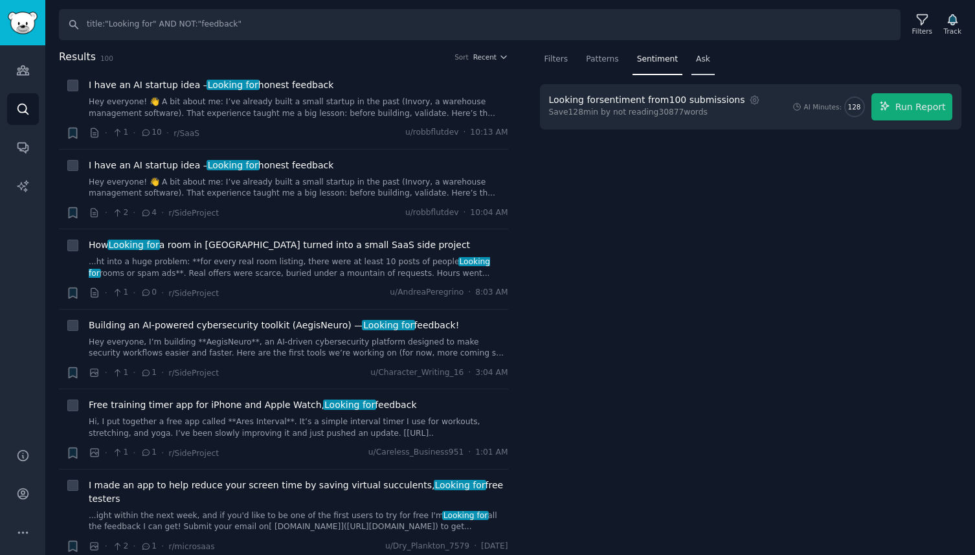
click at [706, 58] on span "Ask" at bounding box center [703, 60] width 14 height 12
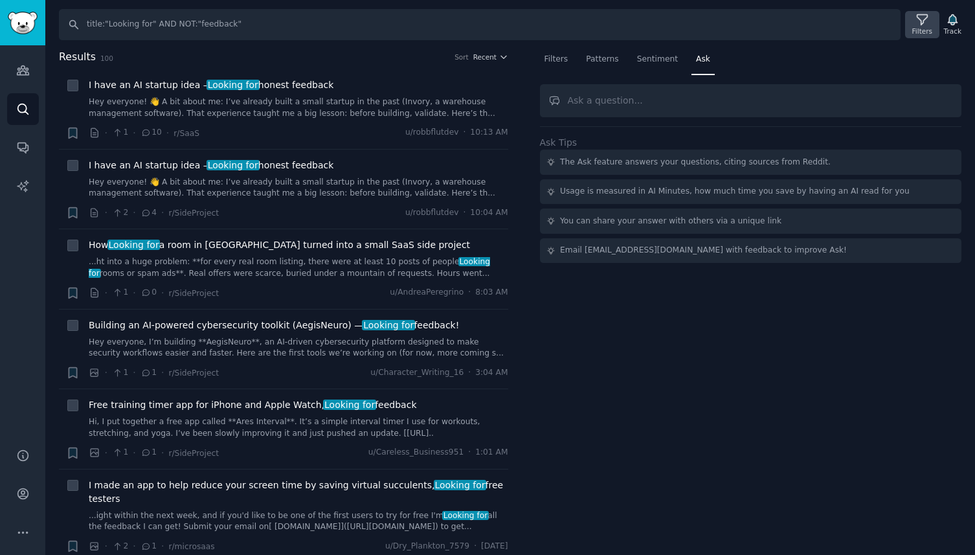
click at [919, 28] on div "Filters" at bounding box center [922, 31] width 20 height 9
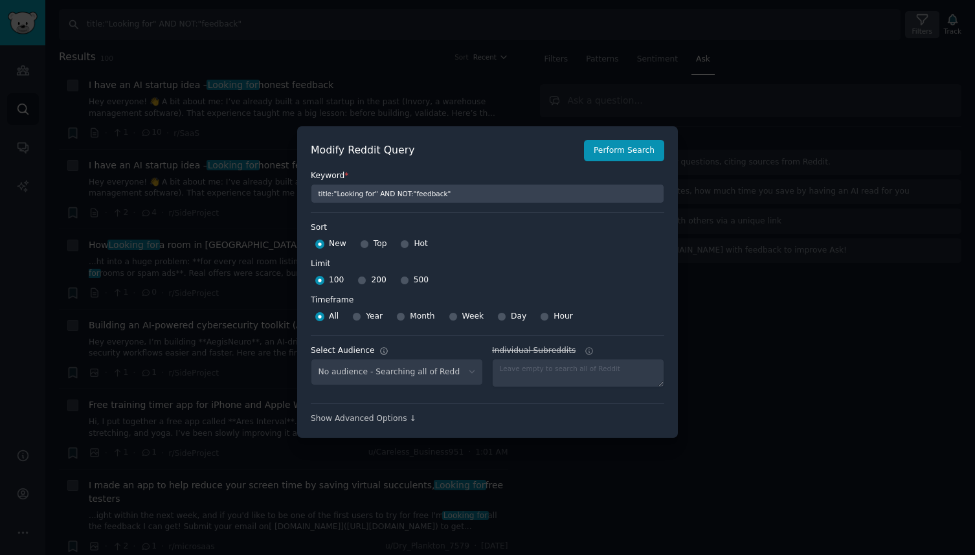
select select "7cd5381bd2"
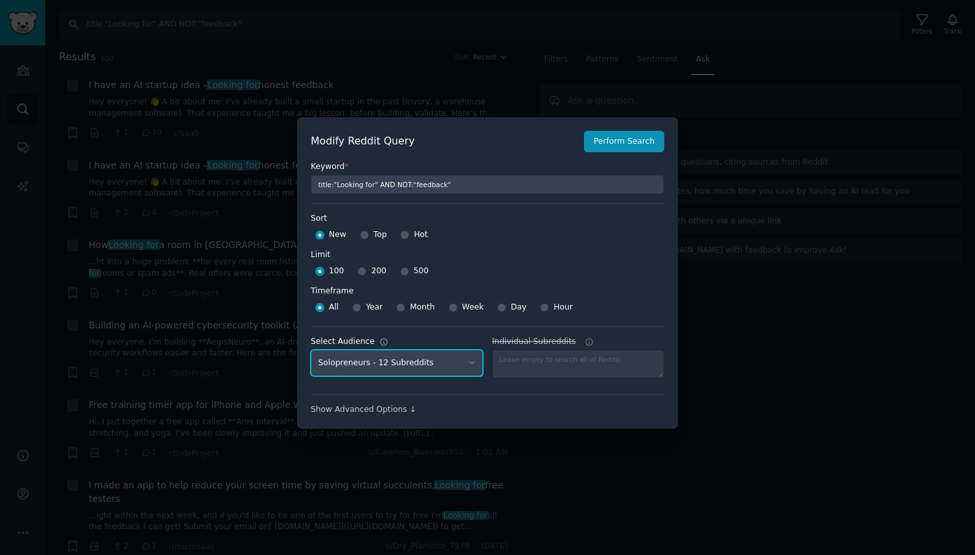
click at [466, 366] on select "No audience - Searching all of Reddit Solopreneurs - 12 Subreddits" at bounding box center [397, 363] width 172 height 27
click at [526, 358] on div at bounding box center [578, 364] width 172 height 28
click at [396, 418] on div "Modify Reddit Query Perform Search Keyword * title:"Looking for" AND NOT:"feedb…" at bounding box center [487, 273] width 381 height 312
click at [396, 414] on div "Show Advanced Options ↓" at bounding box center [488, 410] width 354 height 12
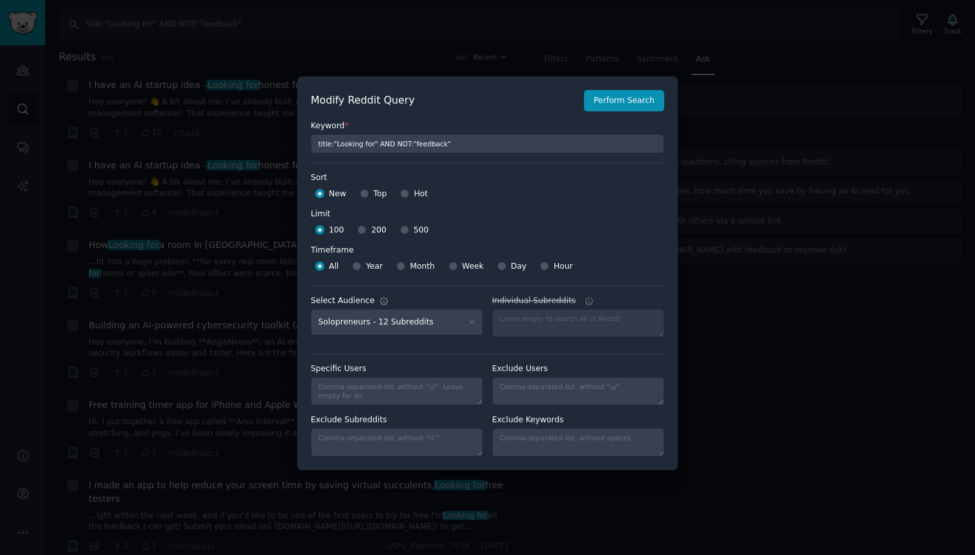
click at [394, 465] on div "Modify Reddit Query Perform Search Keyword * title:"Looking for" AND NOT:"feedb…" at bounding box center [487, 273] width 381 height 394
click at [394, 444] on textarea "Exclude Subreddits" at bounding box center [397, 442] width 172 height 28
type textarea "indiehackers"
click at [522, 440] on textarea "Individual Subreddits Comma-separated-list, without "r/"" at bounding box center [578, 442] width 172 height 28
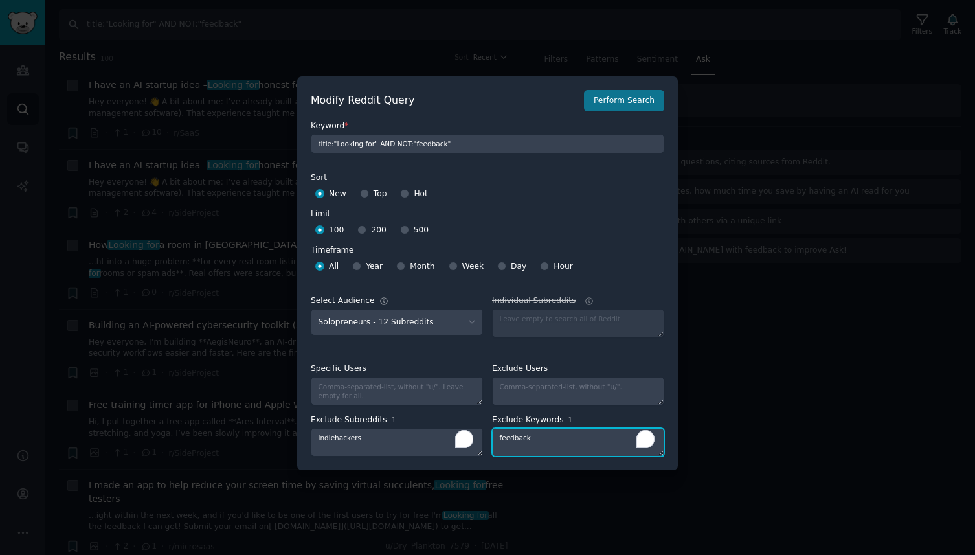
type textarea "feedback"
click at [618, 108] on button "Perform Search" at bounding box center [624, 101] width 80 height 22
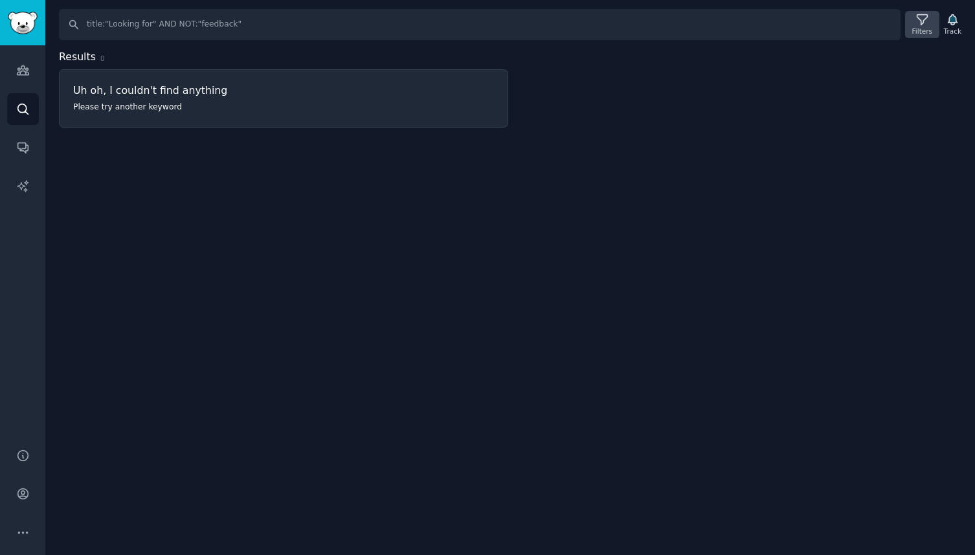
click at [930, 35] on div "Filters" at bounding box center [922, 31] width 20 height 9
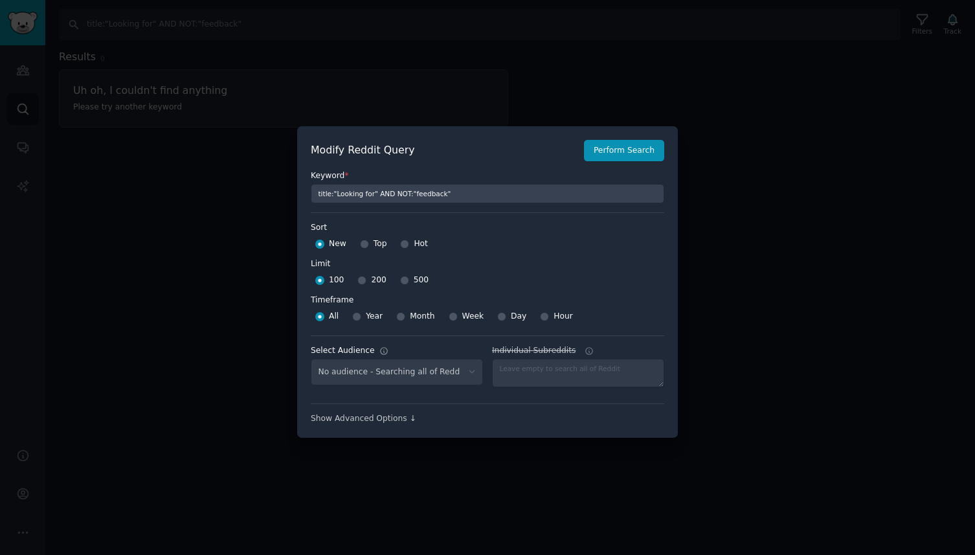
select select "7cd5381bd2"
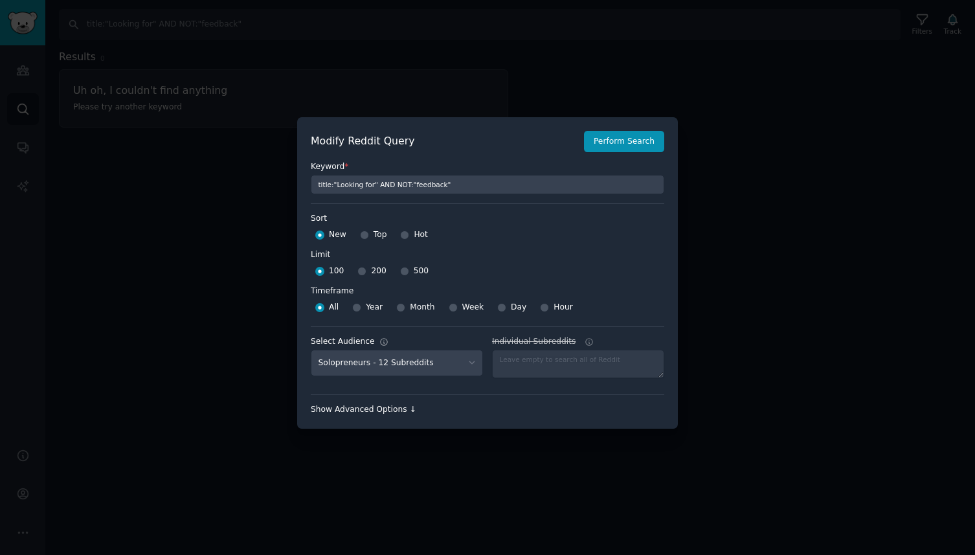
click at [418, 406] on div "Show Advanced Options ↓" at bounding box center [488, 410] width 354 height 12
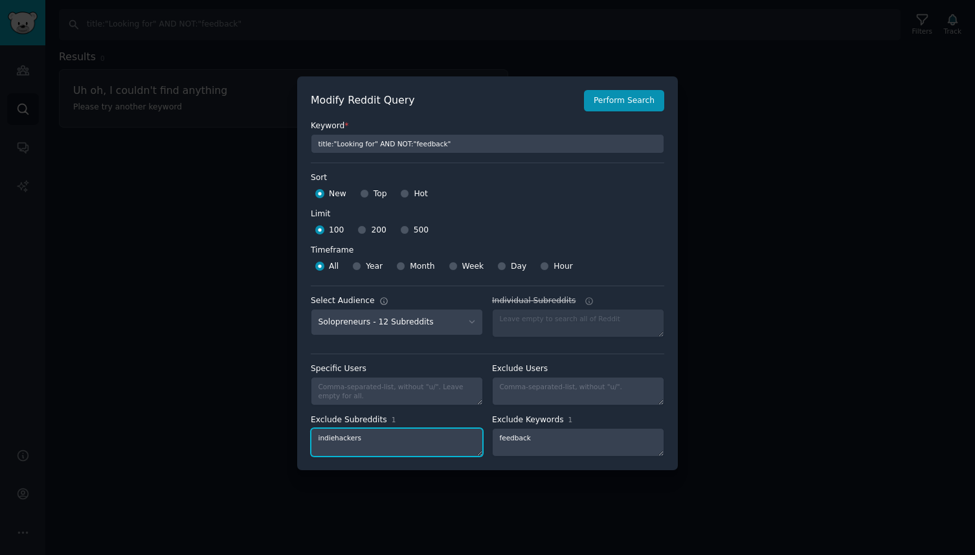
click at [359, 440] on textarea "indiehackers" at bounding box center [397, 442] width 172 height 28
click at [614, 111] on div "Keyword * title:"Looking for" AND NOT:"feedback"" at bounding box center [488, 132] width 354 height 42
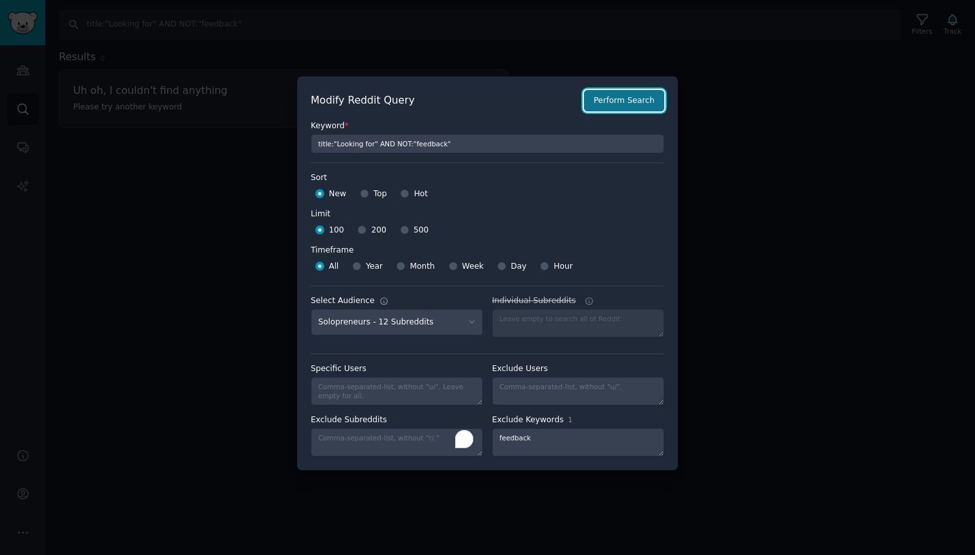
click at [614, 104] on button "Perform Search" at bounding box center [624, 101] width 80 height 22
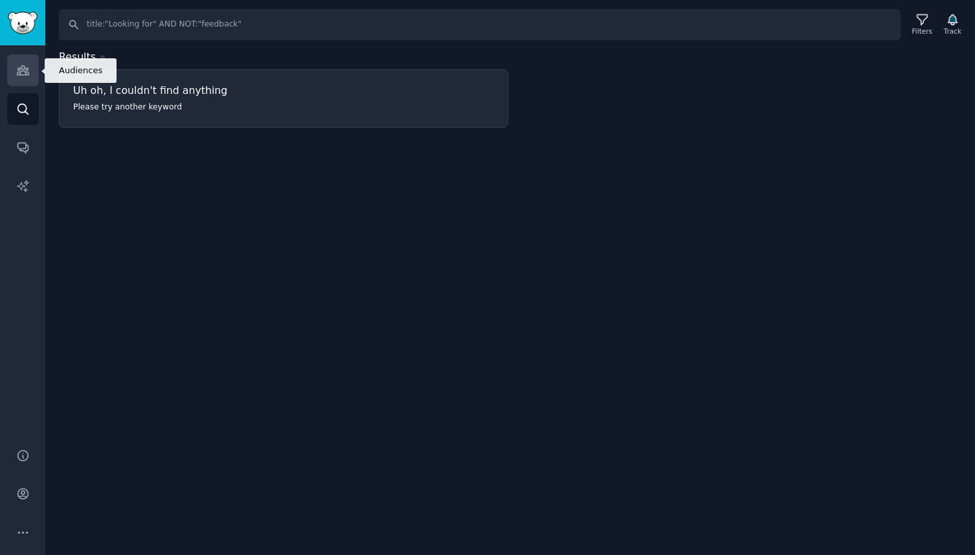
click at [19, 65] on icon "Sidebar" at bounding box center [23, 70] width 14 height 14
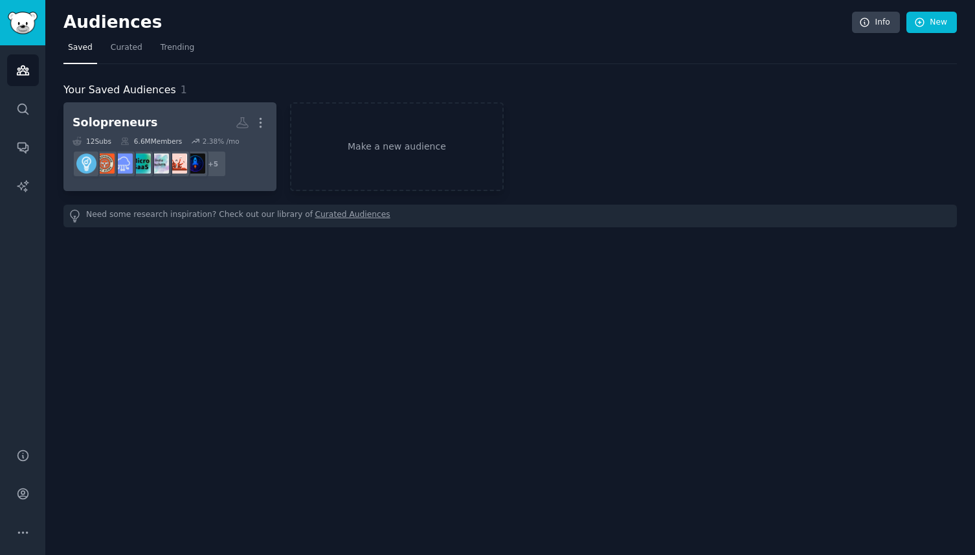
click at [189, 111] on h2 "Solopreneurs More" at bounding box center [170, 122] width 195 height 23
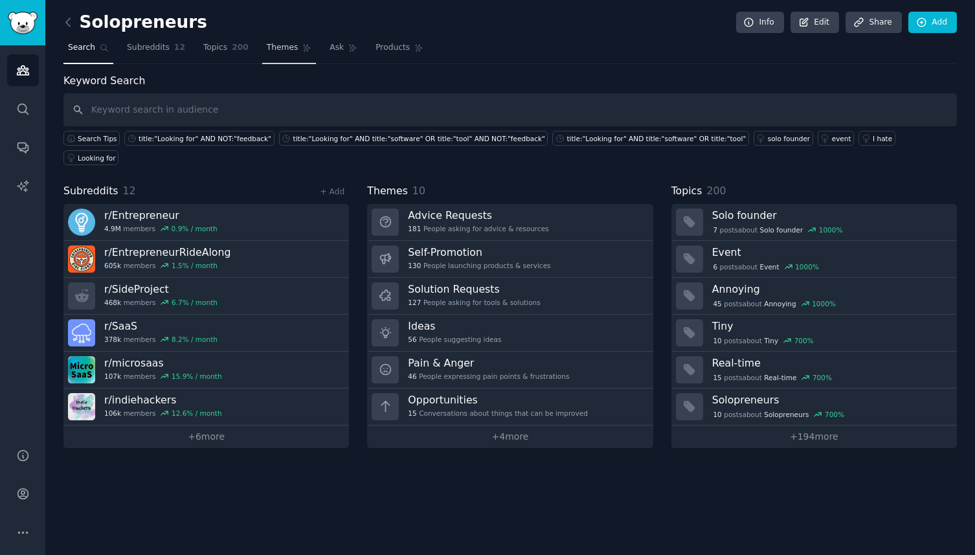
click at [289, 40] on link "Themes" at bounding box center [289, 51] width 54 height 27
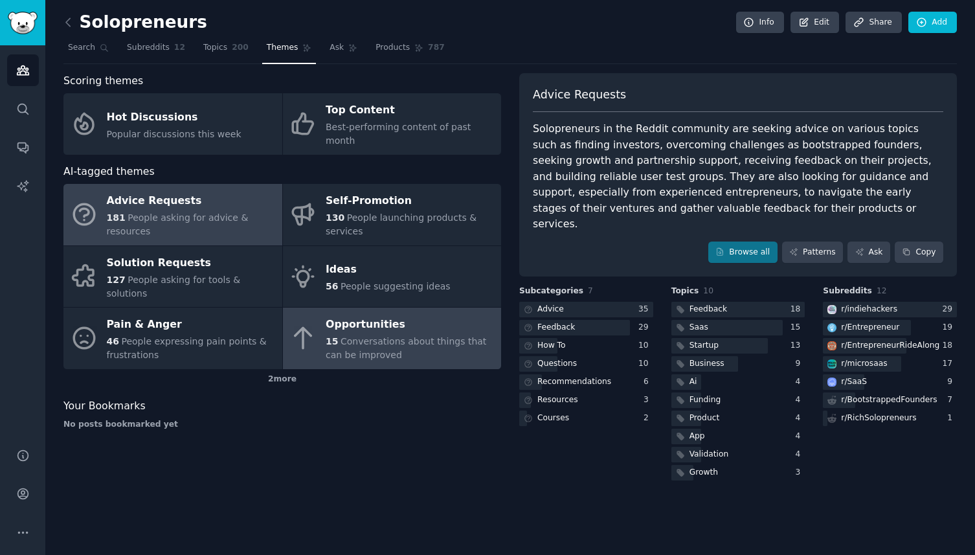
click at [359, 336] on span "Conversations about things that can be improved" at bounding box center [406, 348] width 161 height 24
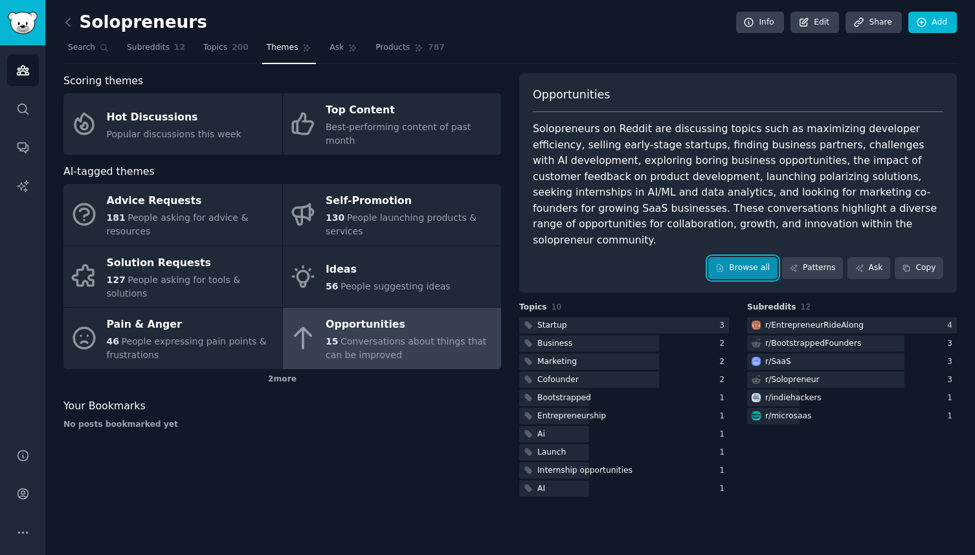
click at [749, 257] on link "Browse all" at bounding box center [742, 268] width 69 height 22
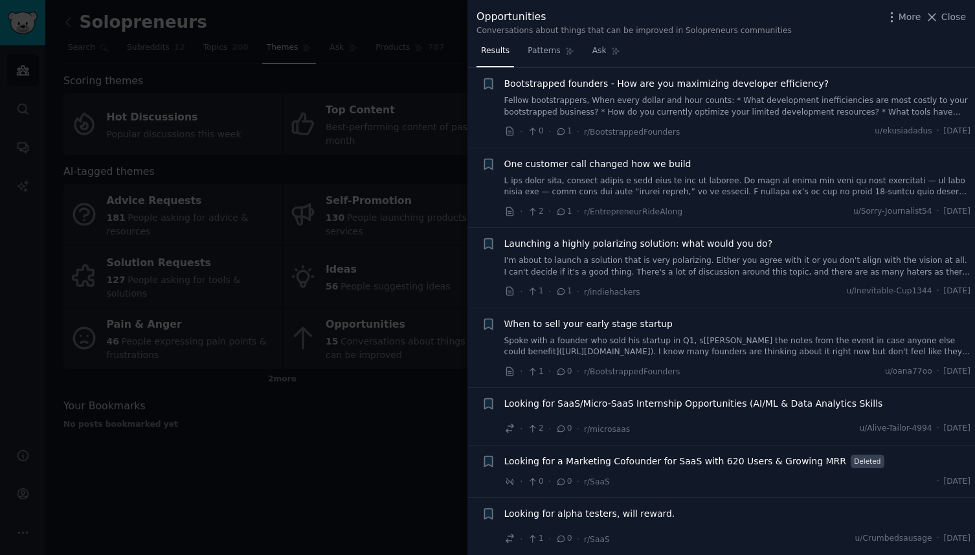
scroll to position [618, 0]
click at [389, 443] on div at bounding box center [487, 277] width 975 height 555
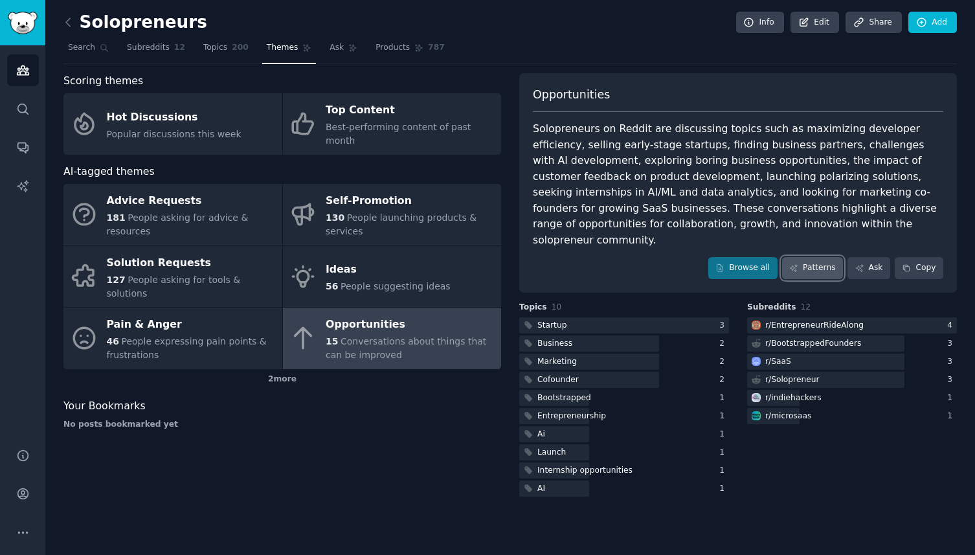
click at [802, 258] on link "Patterns" at bounding box center [812, 268] width 61 height 22
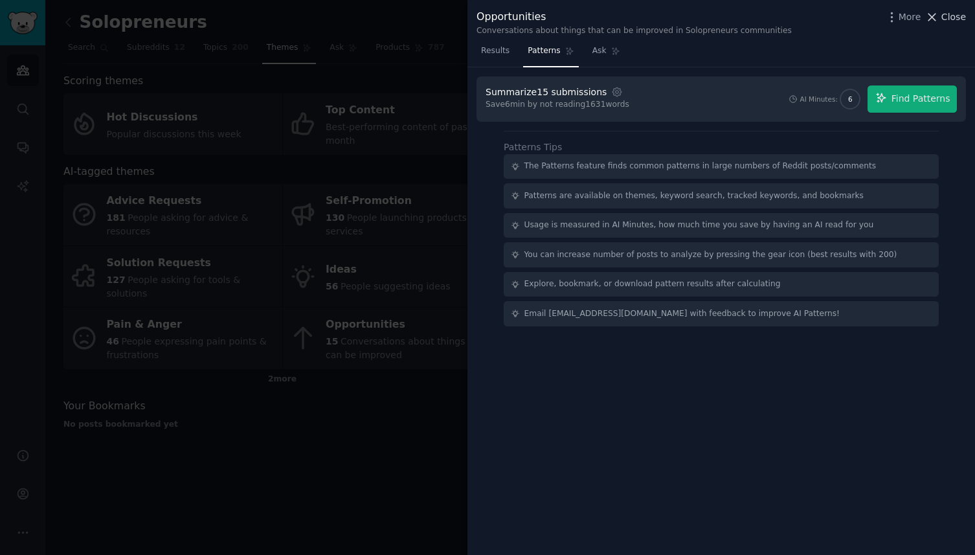
click at [949, 19] on span "Close" at bounding box center [954, 17] width 25 height 14
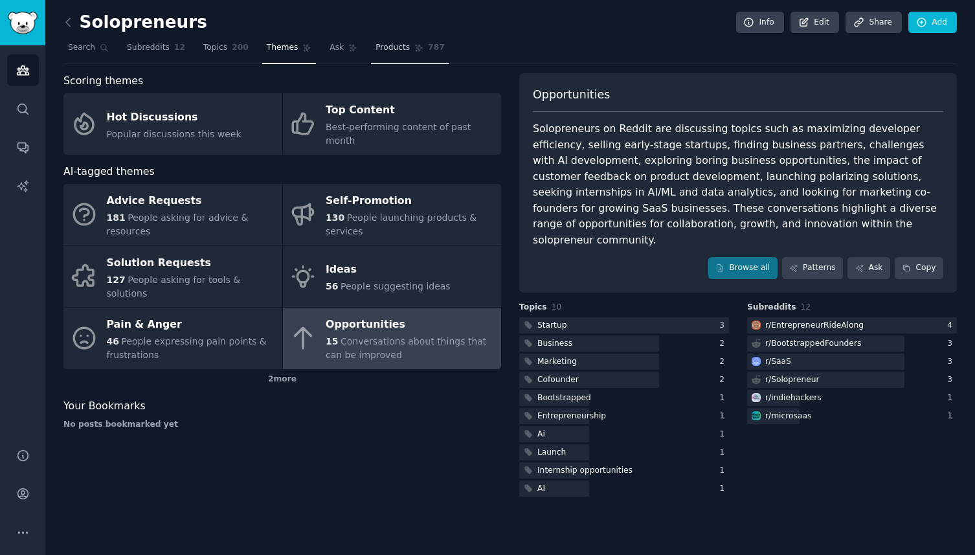
click at [388, 44] on span "Products" at bounding box center [393, 48] width 34 height 12
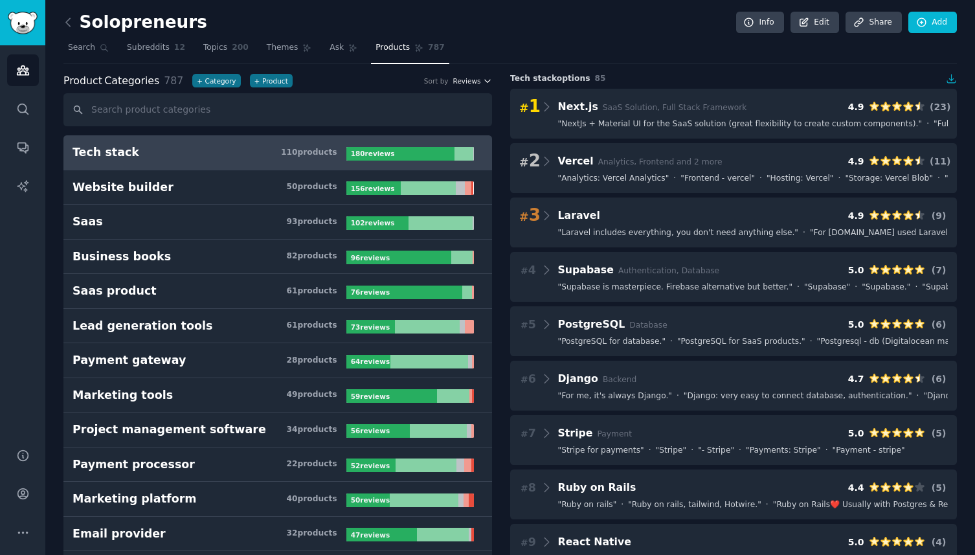
click at [473, 84] on span "Reviews" at bounding box center [467, 80] width 28 height 9
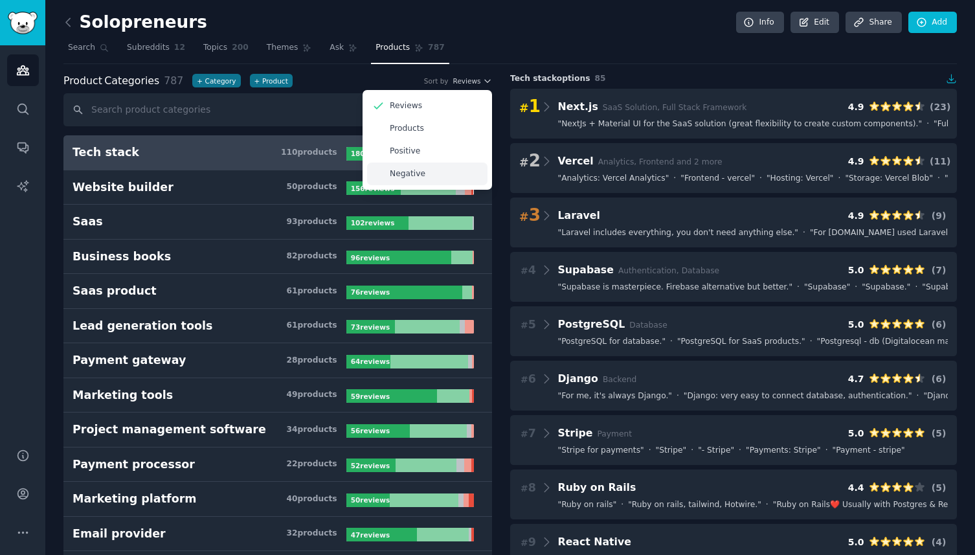
click at [432, 175] on div "Negative" at bounding box center [427, 174] width 120 height 23
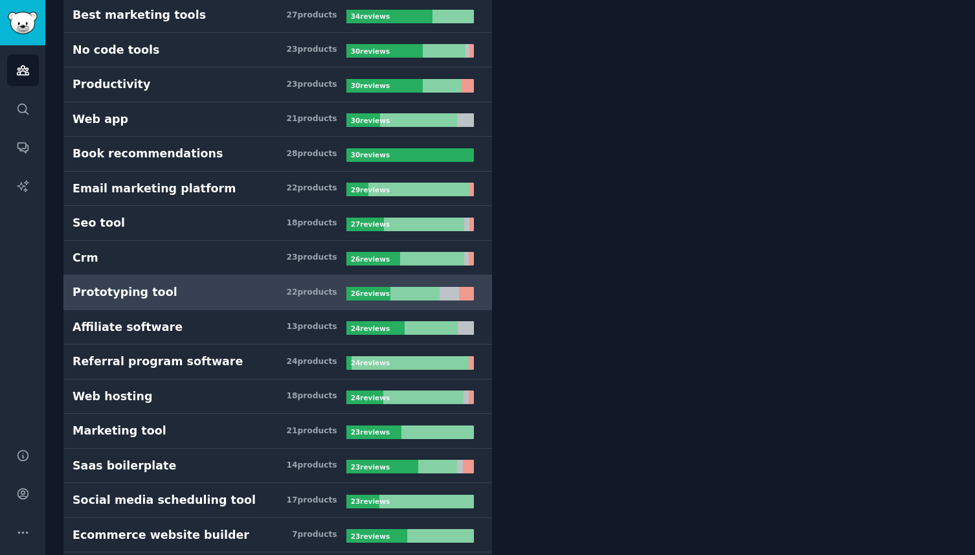
scroll to position [1389, 0]
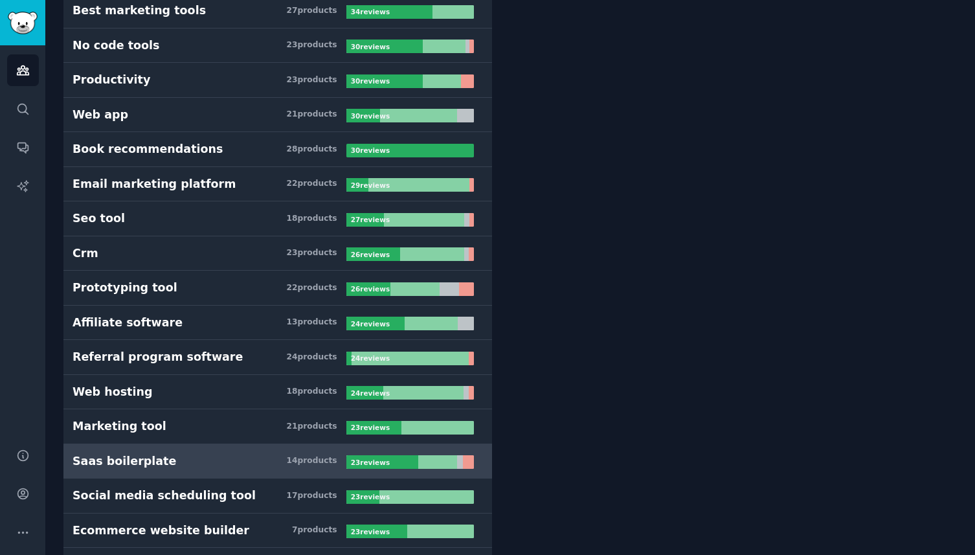
click at [405, 471] on link "Saas boilerplate 14 product s 23 review s" at bounding box center [277, 461] width 429 height 35
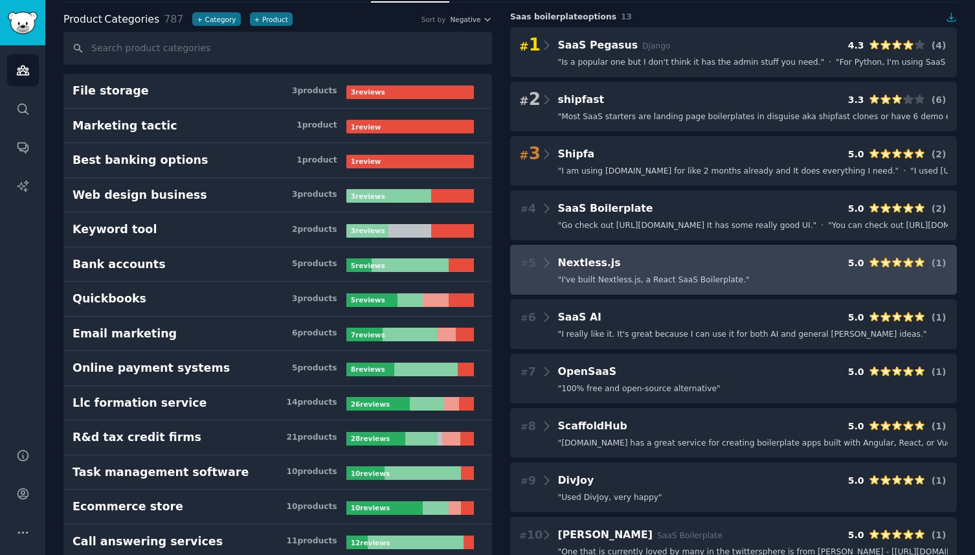
scroll to position [43, 0]
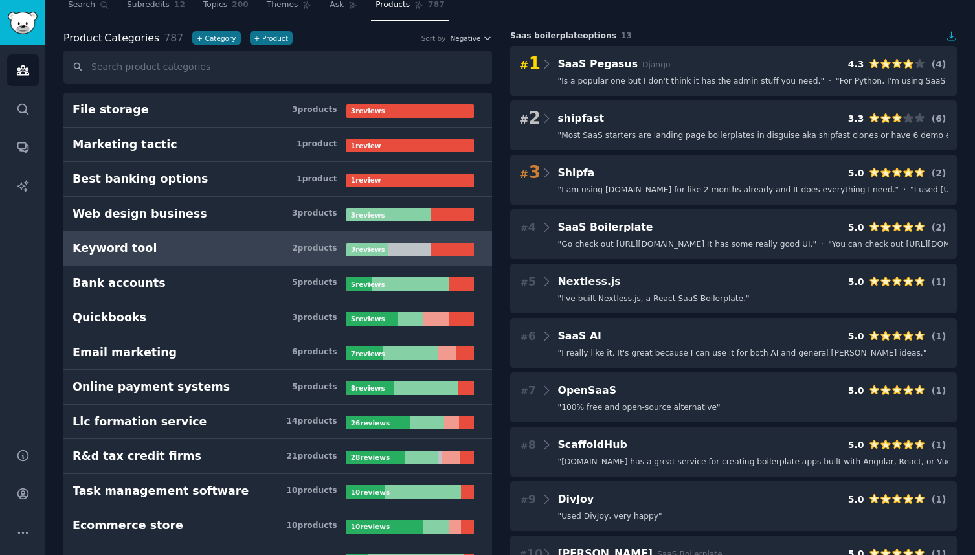
click at [264, 251] on h3 "Keyword tool 2 product s" at bounding box center [210, 248] width 274 height 16
